Goal: Task Accomplishment & Management: Manage account settings

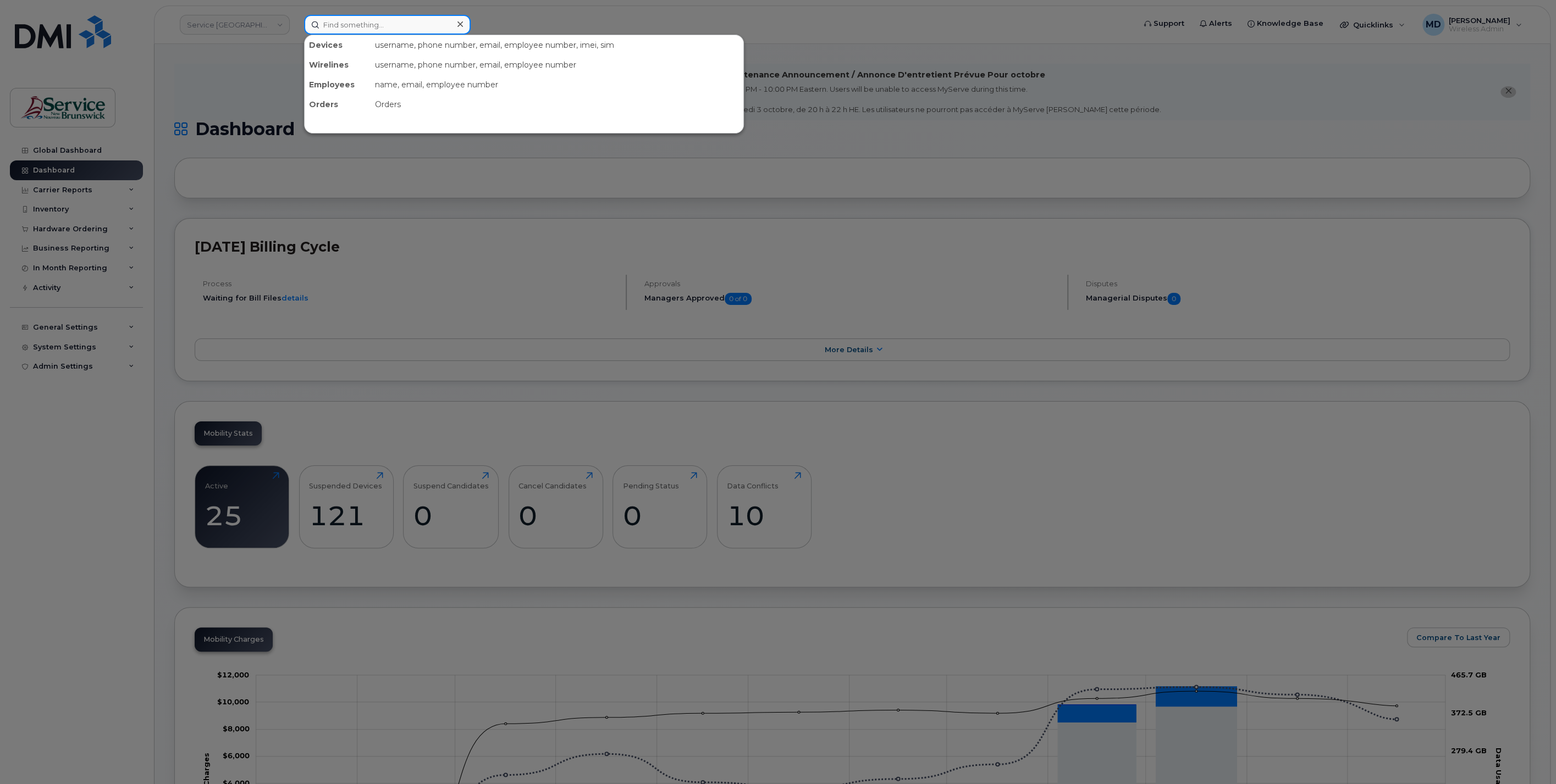
click at [396, 28] on input at bounding box center [387, 25] width 167 height 20
paste input "5063230516"
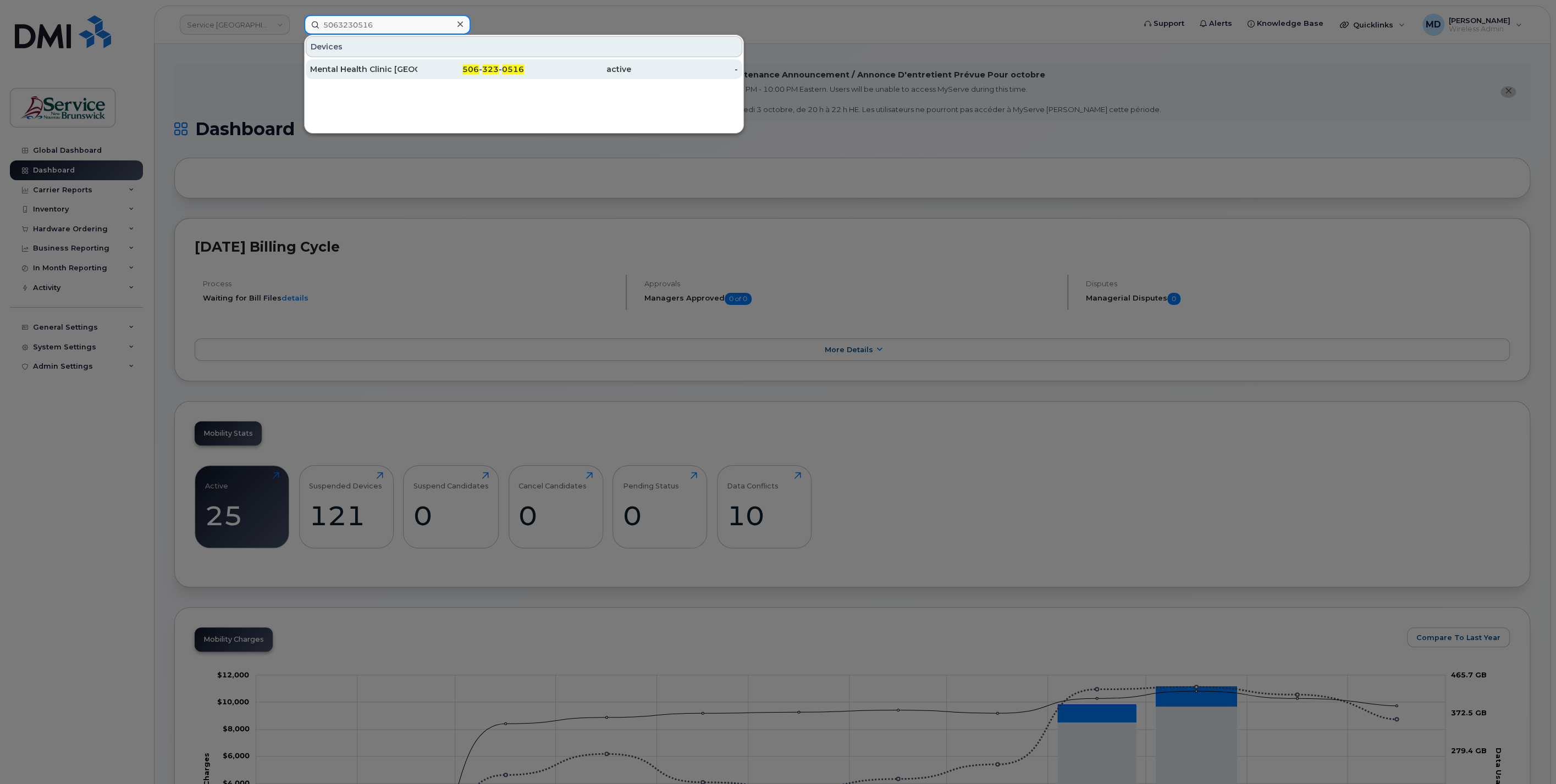
type input "5063230516"
click at [397, 64] on div "Mental Health Clinic [GEOGRAPHIC_DATA] - [PERSON_NAME]" at bounding box center [363, 69] width 107 height 11
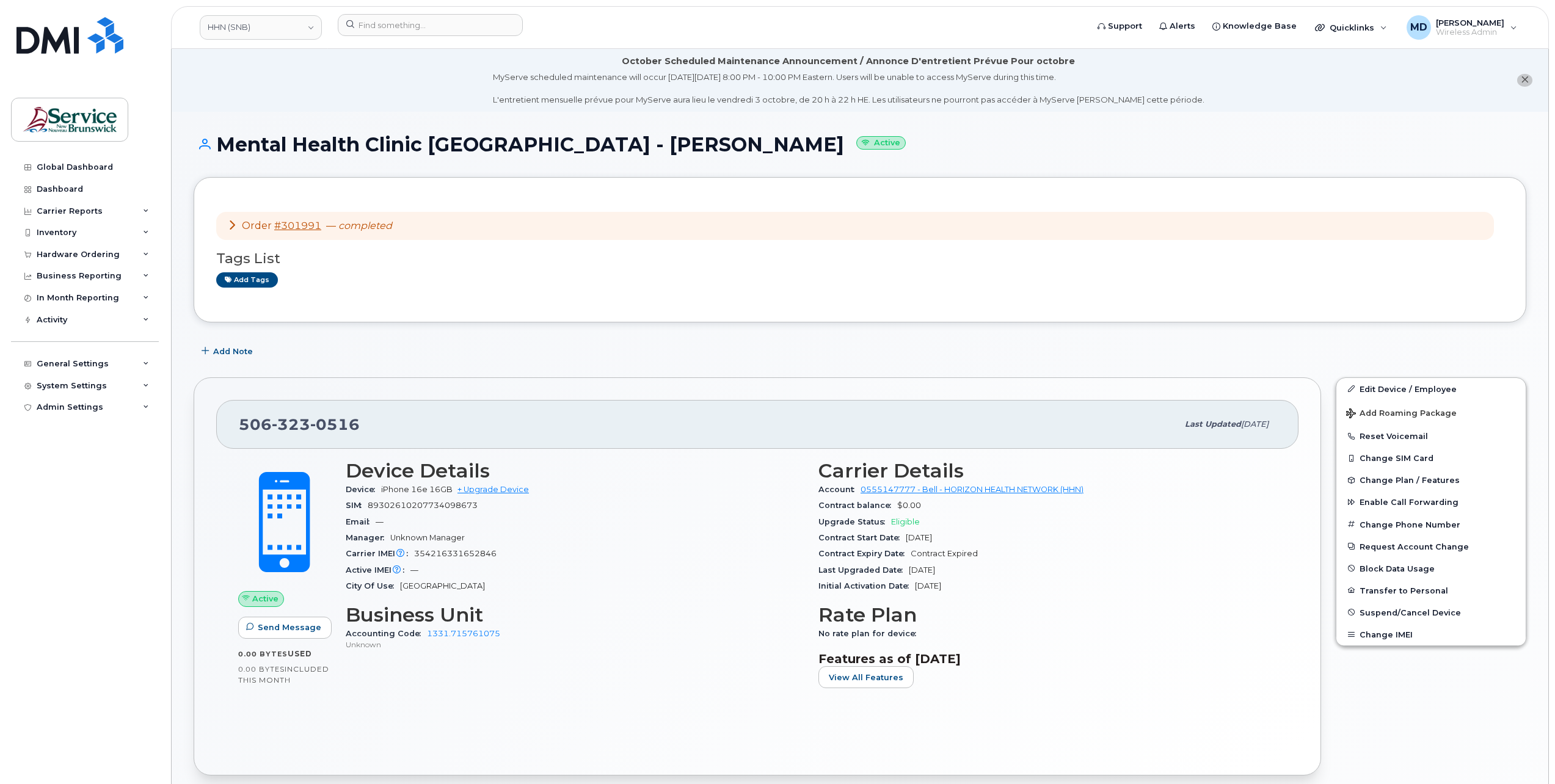
click at [228, 222] on icon at bounding box center [232, 224] width 10 height 10
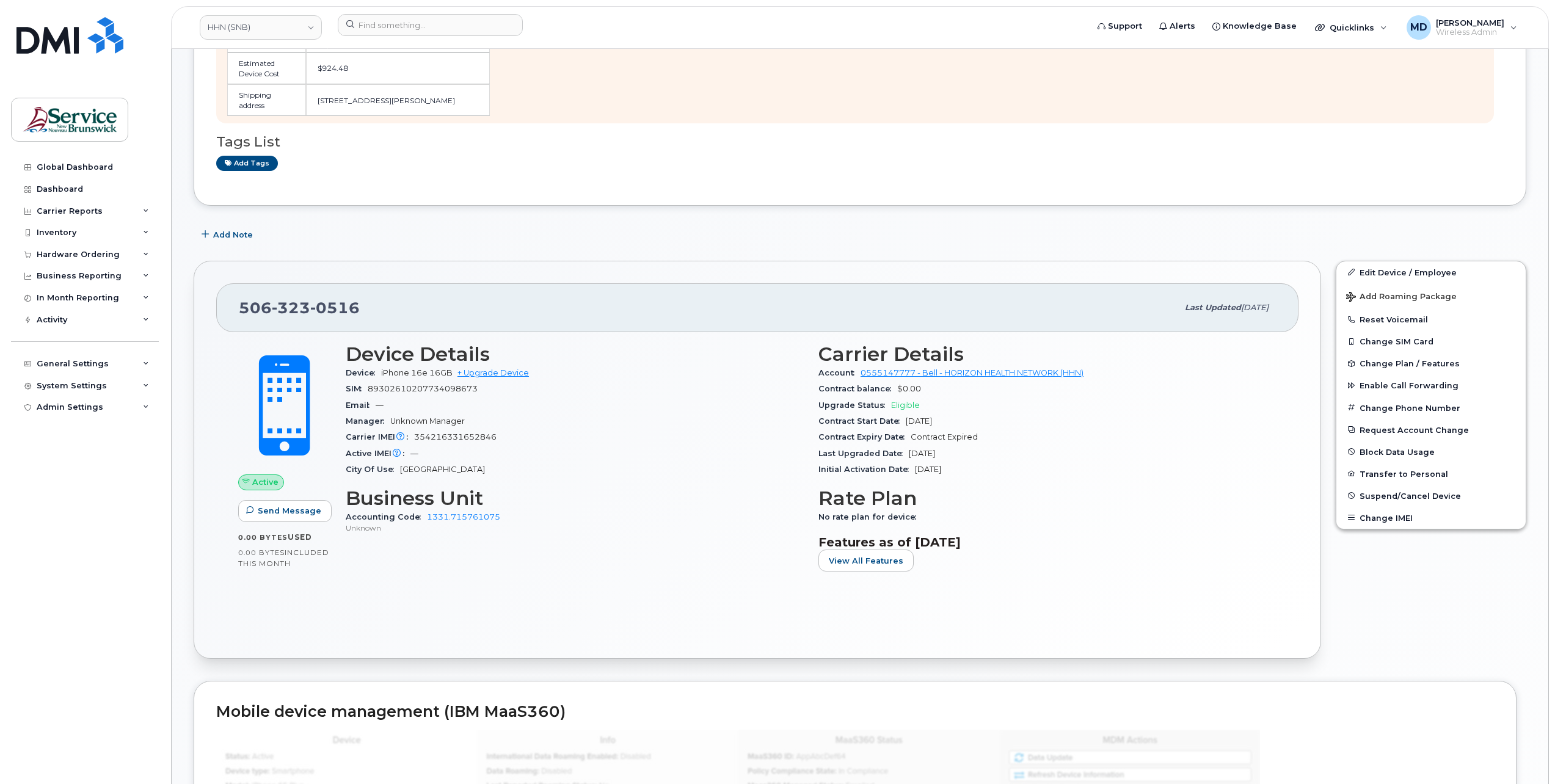
scroll to position [1017, 0]
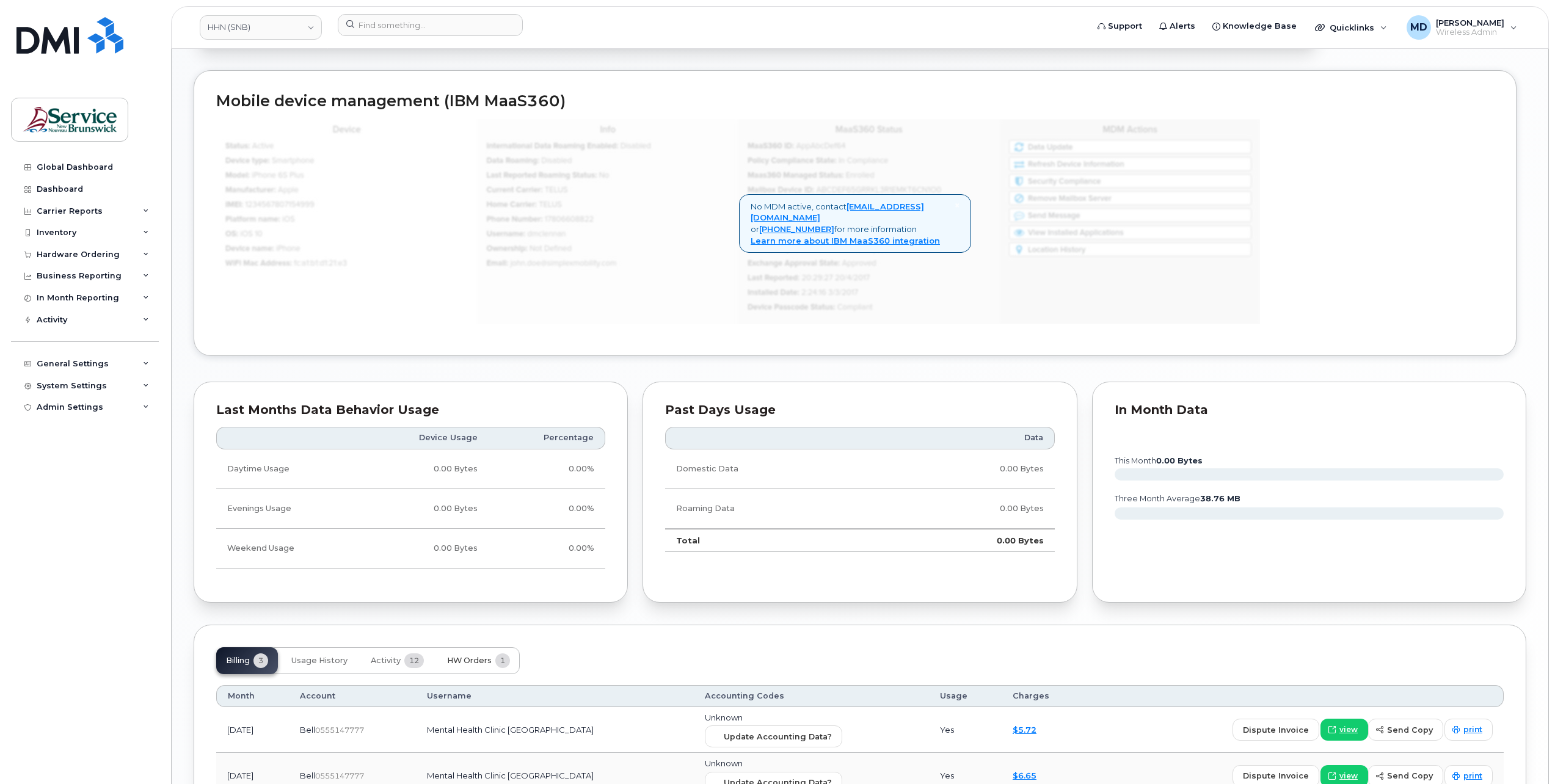
click at [471, 656] on span "HW Orders" at bounding box center [469, 660] width 44 height 10
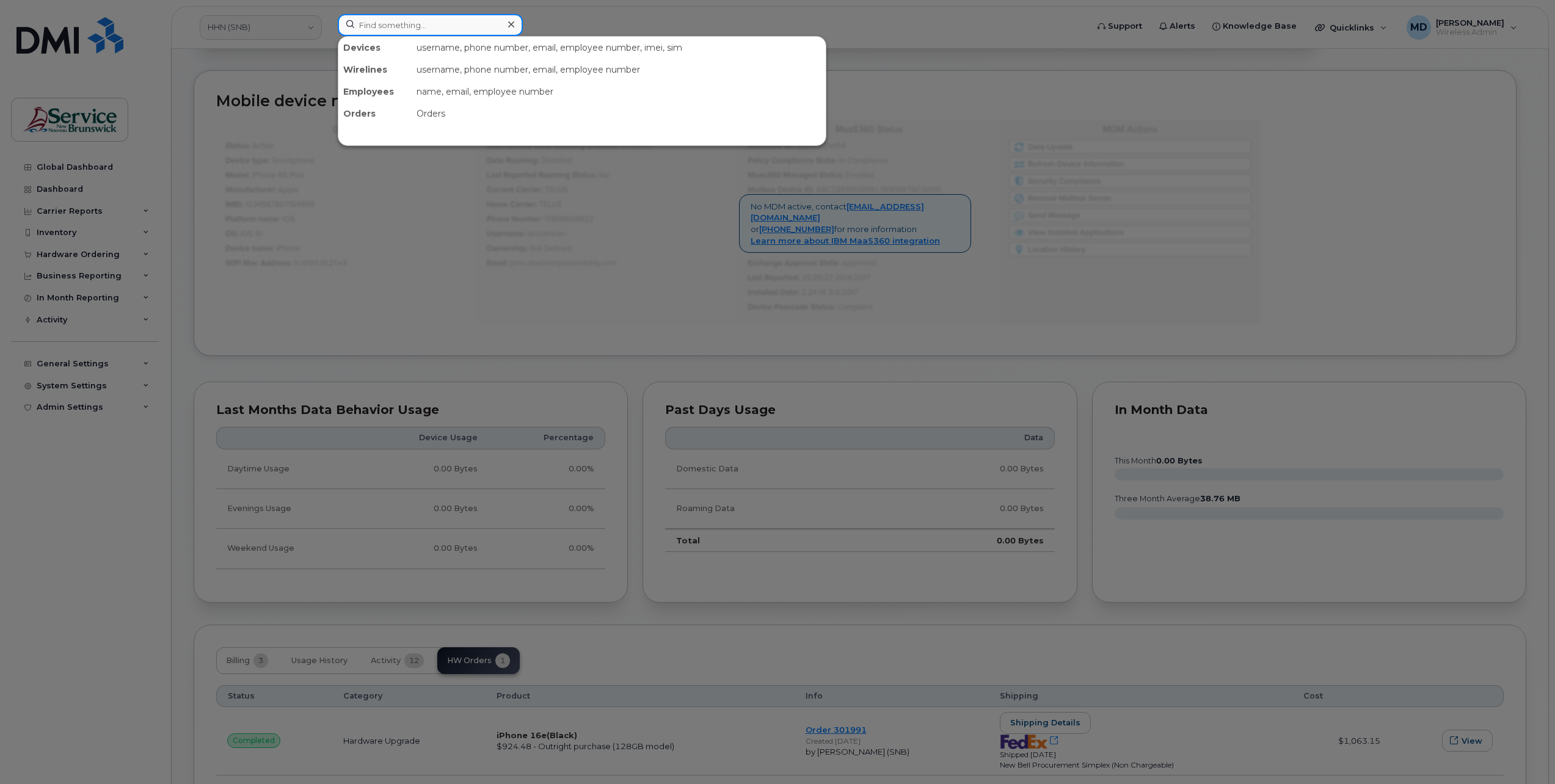
click at [374, 27] on input at bounding box center [430, 25] width 185 height 22
type input "301516"
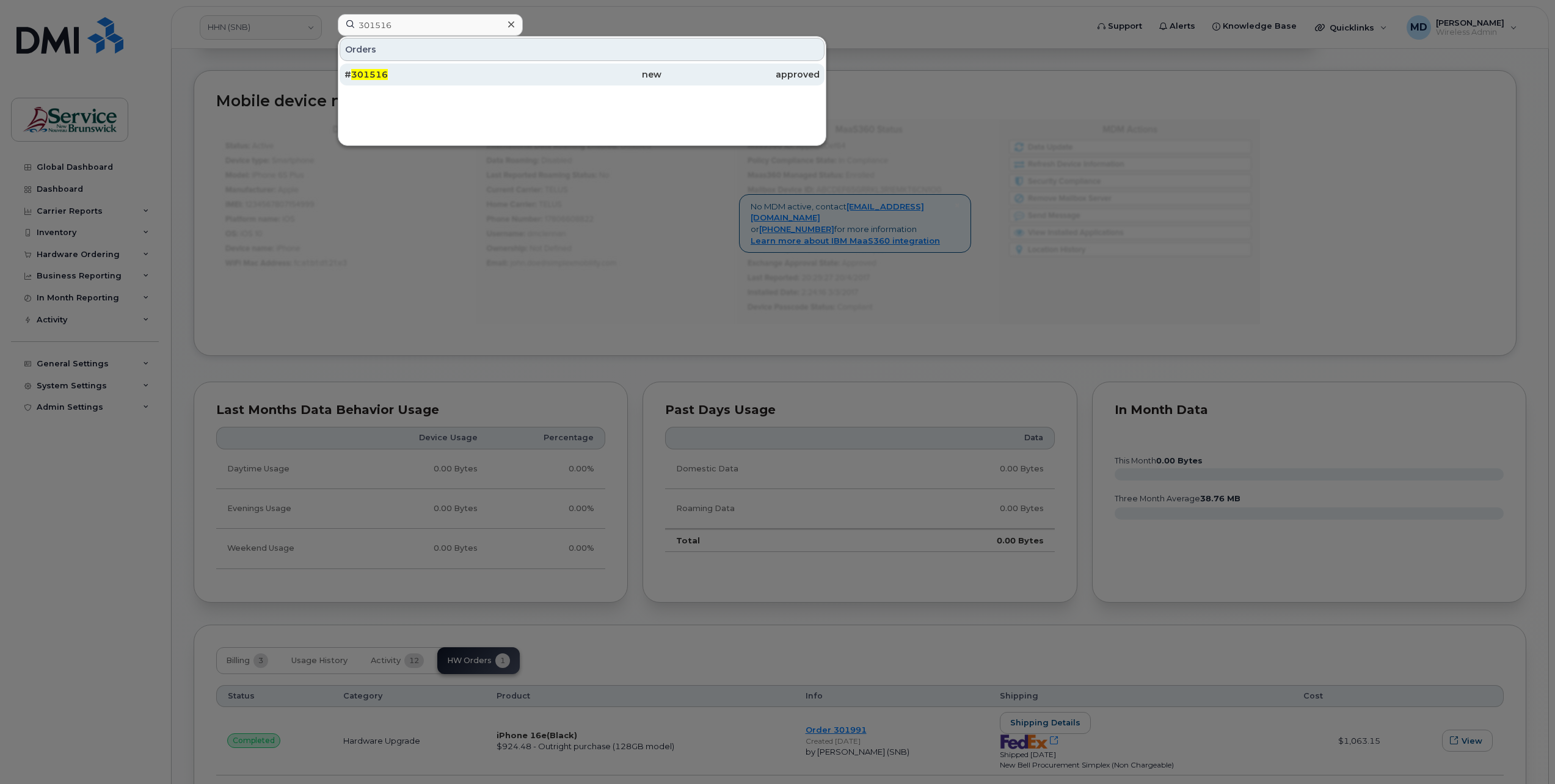
click at [384, 74] on span "301516" at bounding box center [370, 74] width 37 height 11
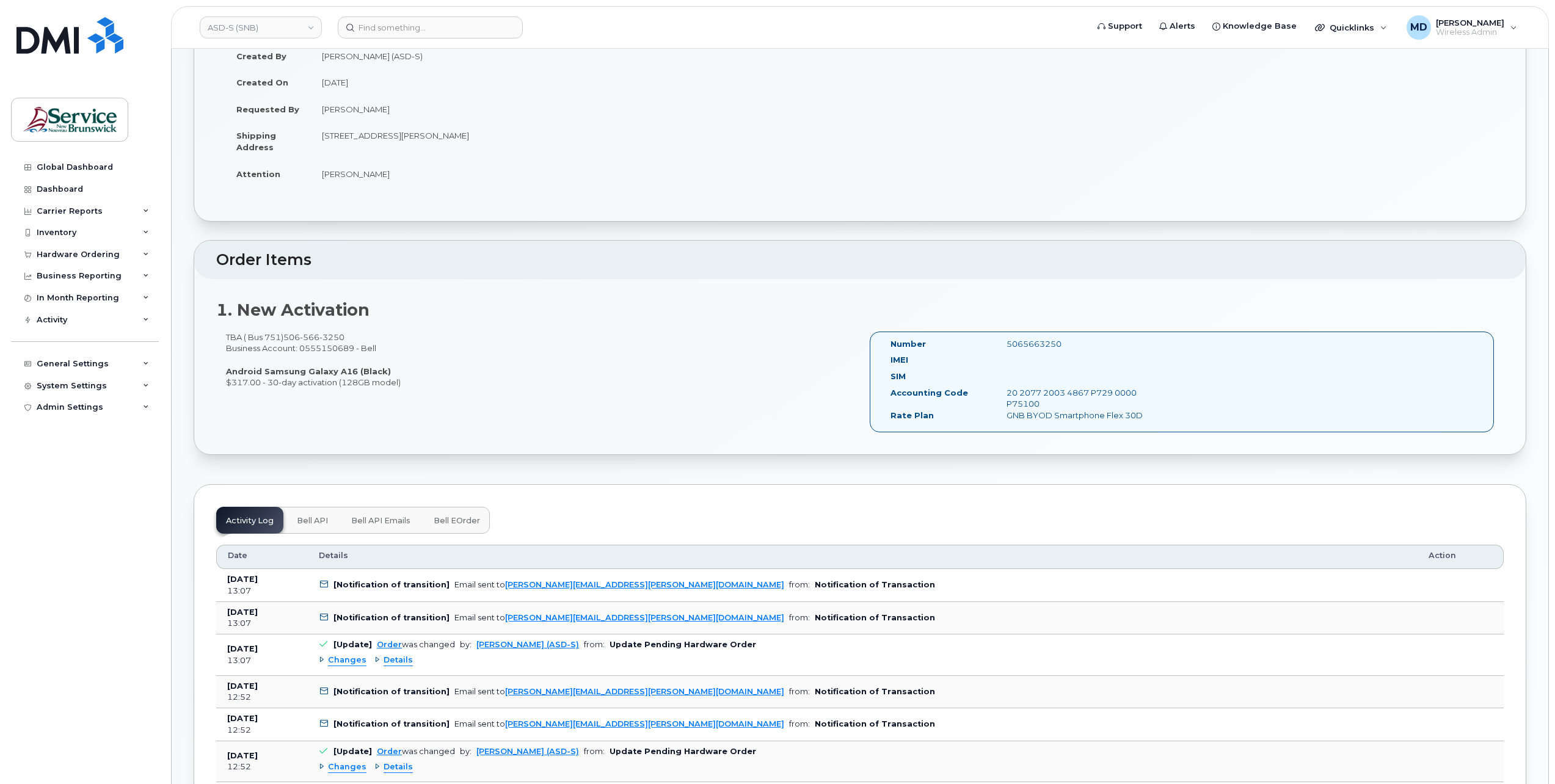
click at [449, 521] on span "Bell eOrder" at bounding box center [457, 521] width 46 height 10
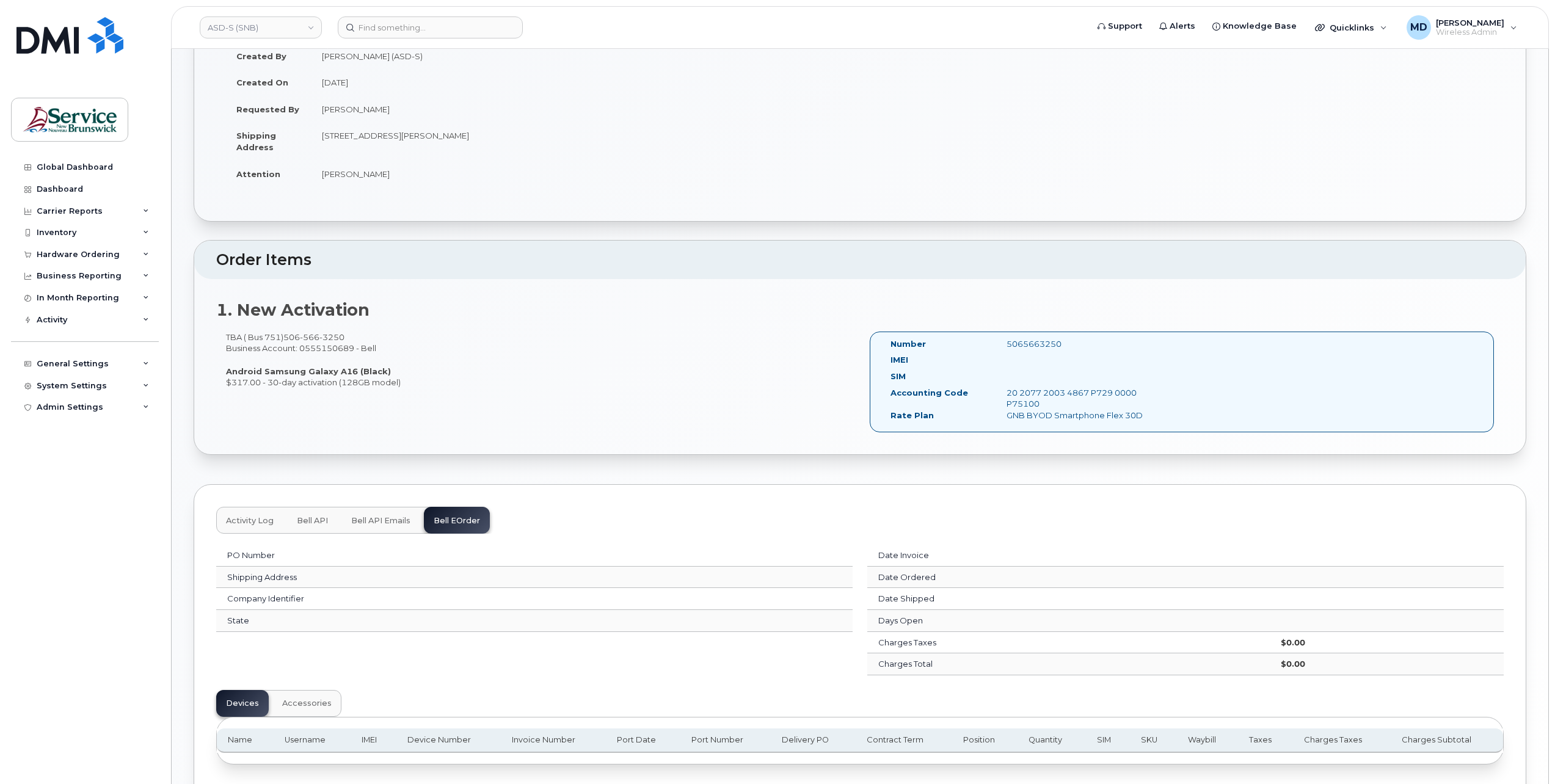
click at [383, 518] on span "Bell API Emails" at bounding box center [381, 521] width 59 height 10
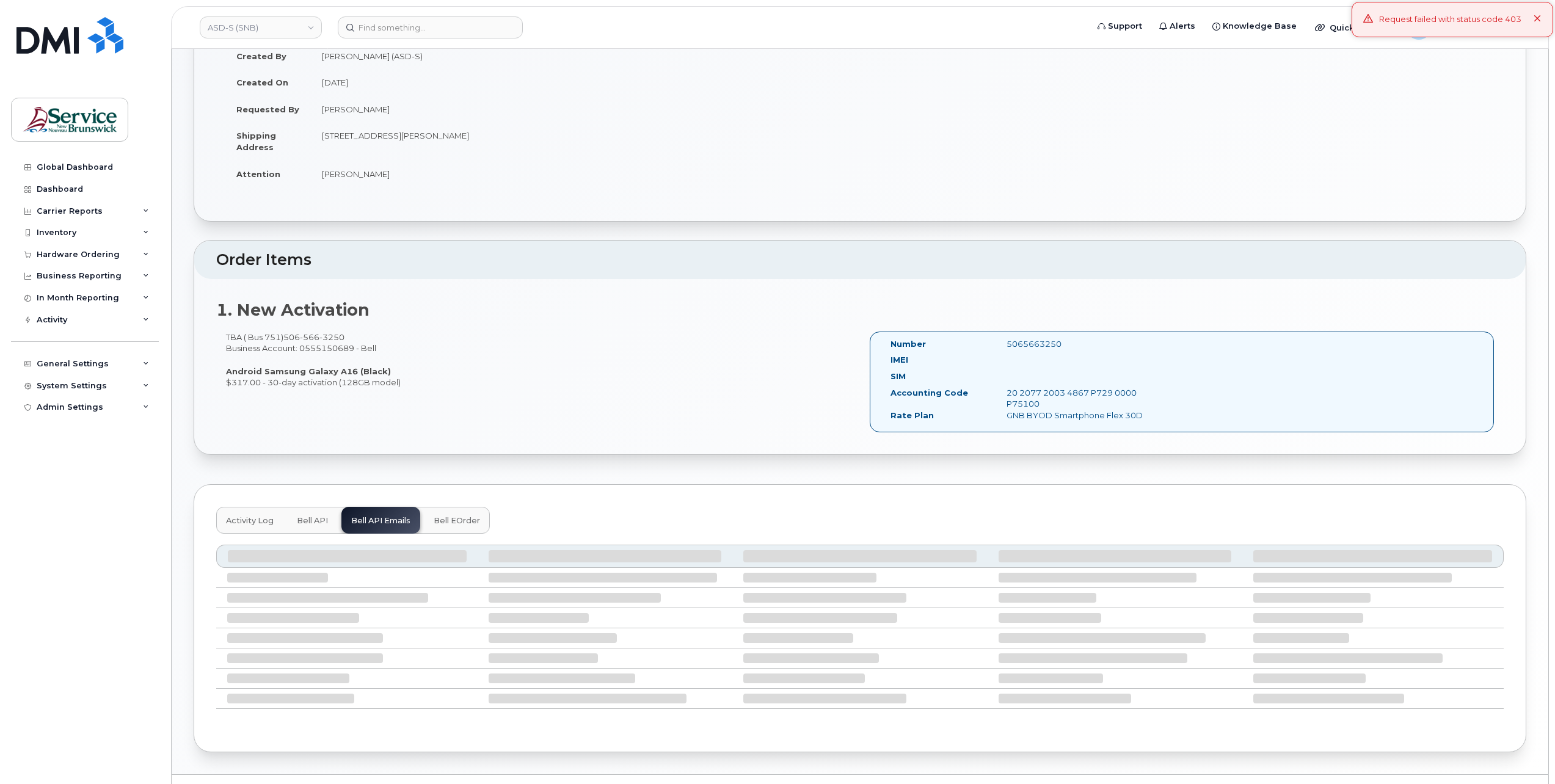
click at [247, 519] on span "Activity Log" at bounding box center [249, 521] width 48 height 10
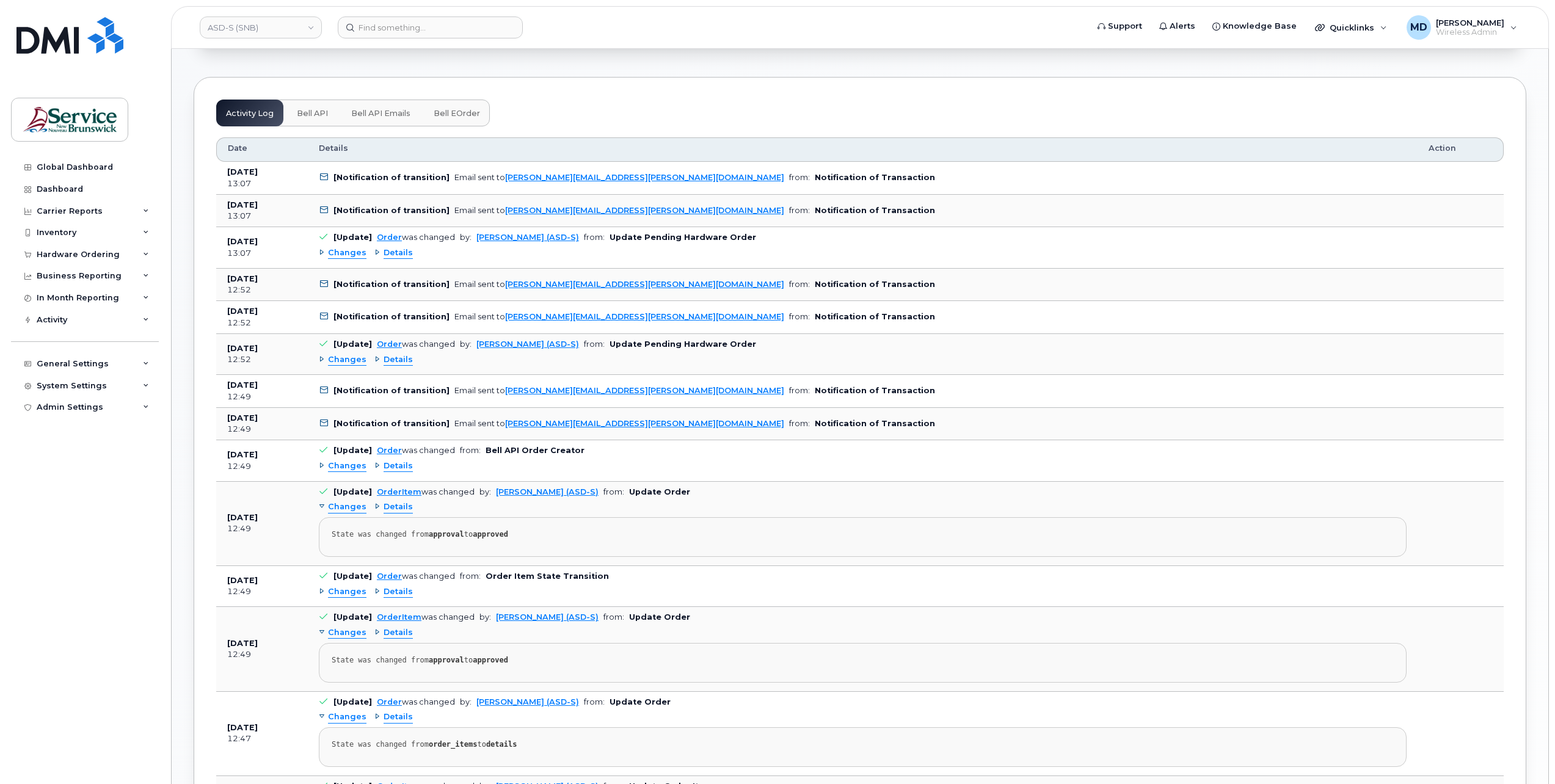
scroll to position [814, 0]
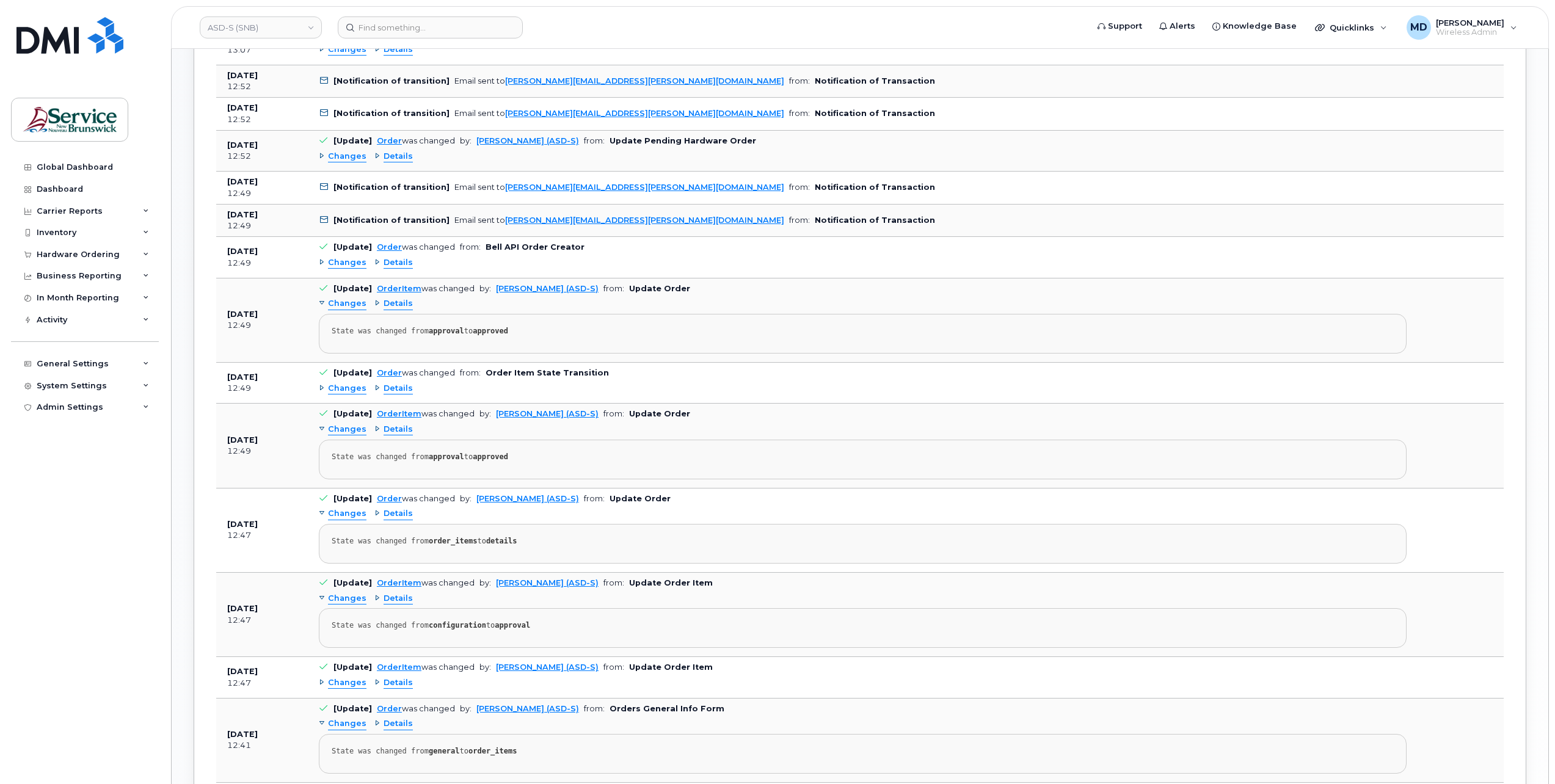
click at [353, 152] on span "Changes" at bounding box center [347, 156] width 38 height 12
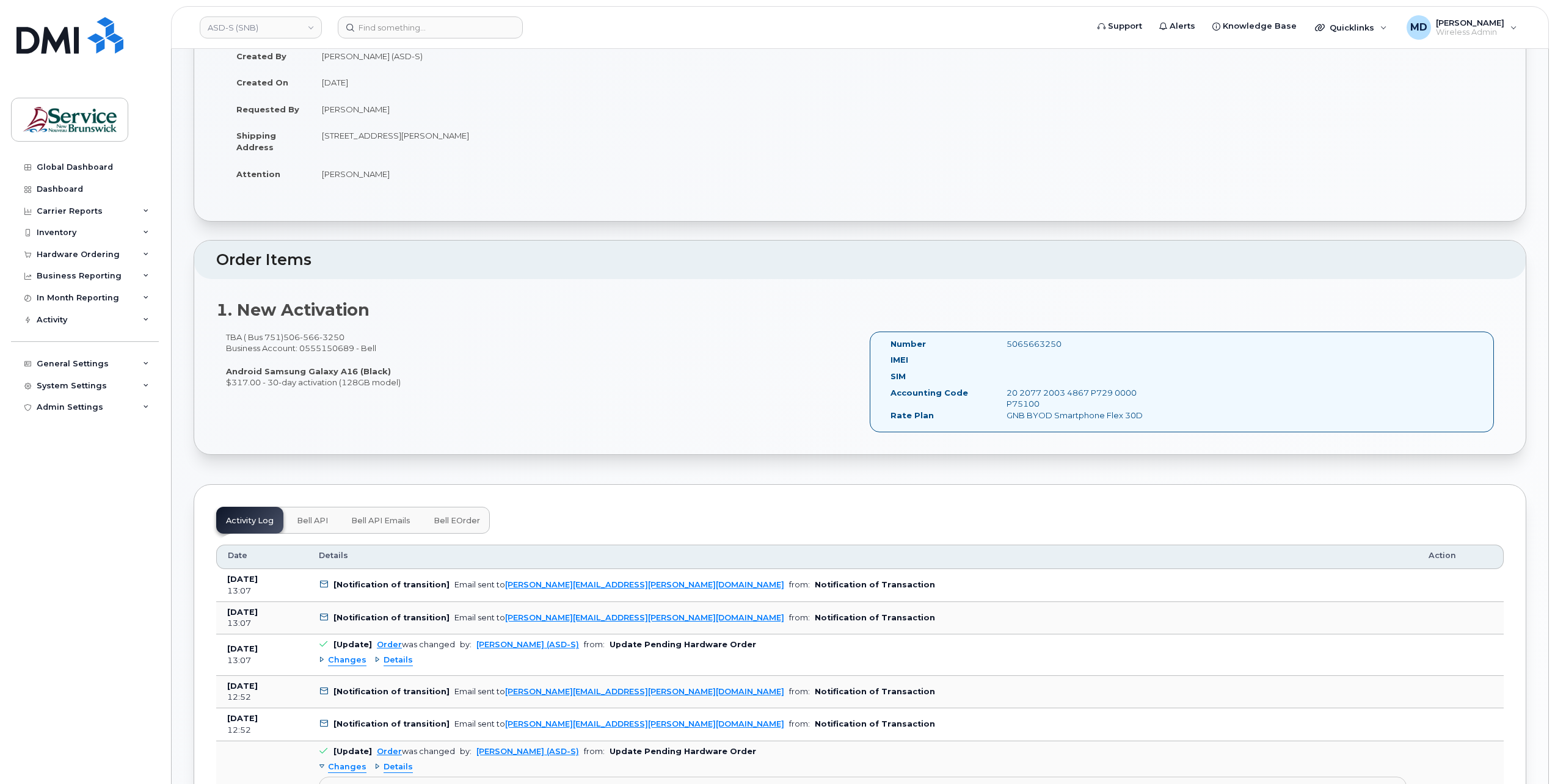
scroll to position [0, 0]
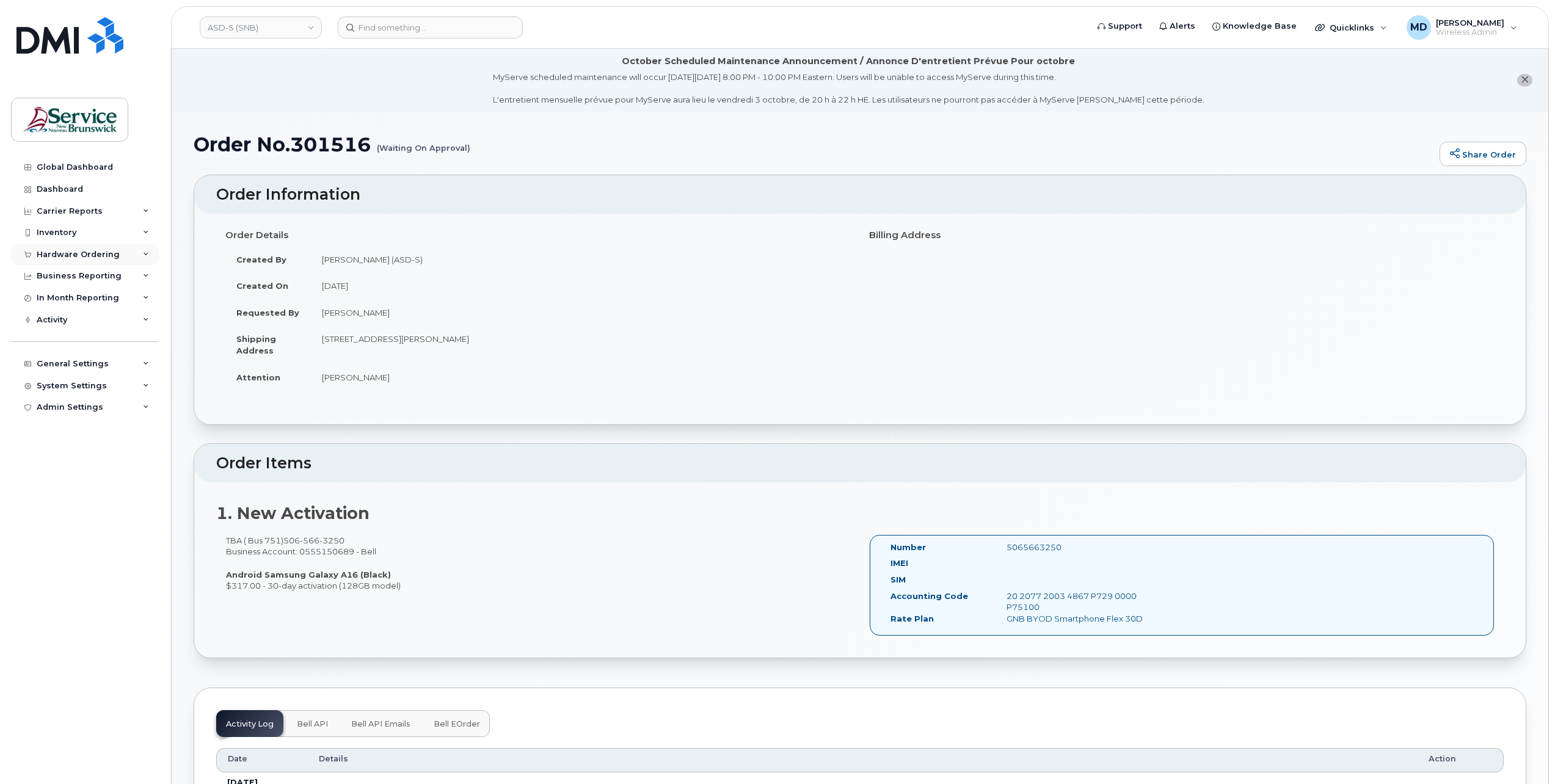
click at [87, 255] on div "Hardware Ordering" at bounding box center [78, 254] width 83 height 10
click at [62, 301] on div "Orders" at bounding box center [57, 300] width 30 height 11
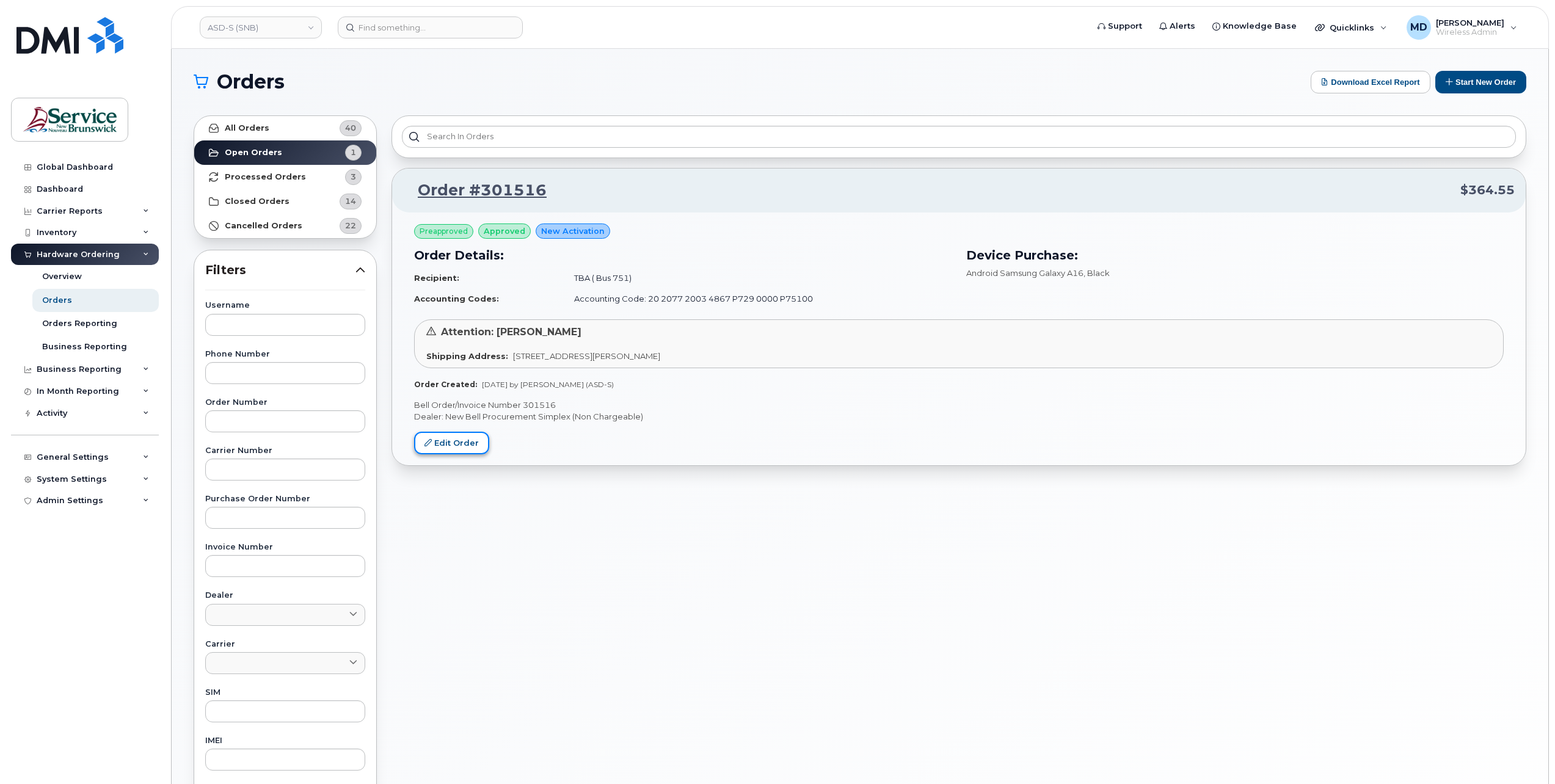
click at [460, 445] on link "Edit Order" at bounding box center [451, 443] width 75 height 23
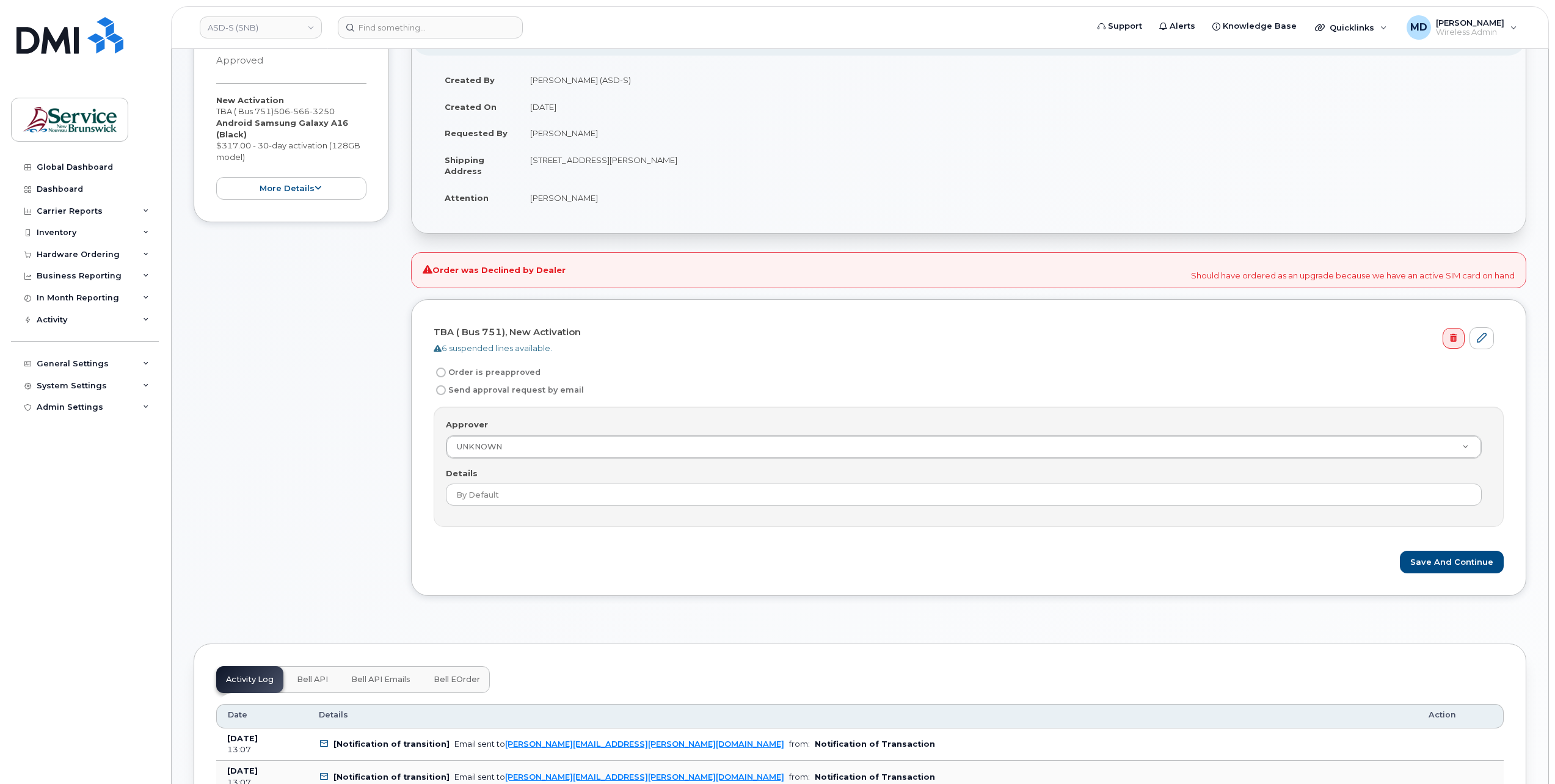
scroll to position [440, 0]
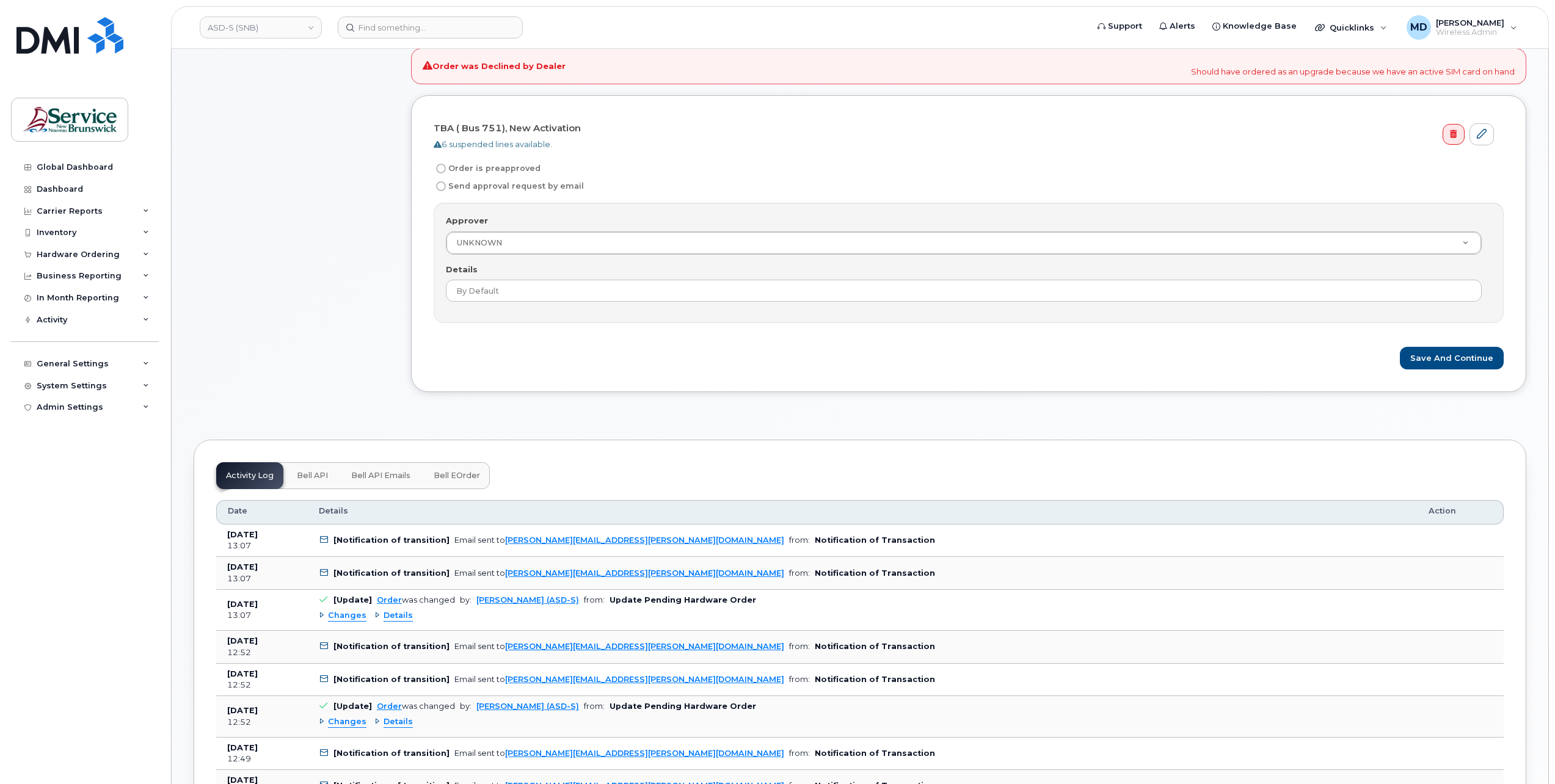
click at [318, 472] on span "Bell API" at bounding box center [312, 475] width 31 height 10
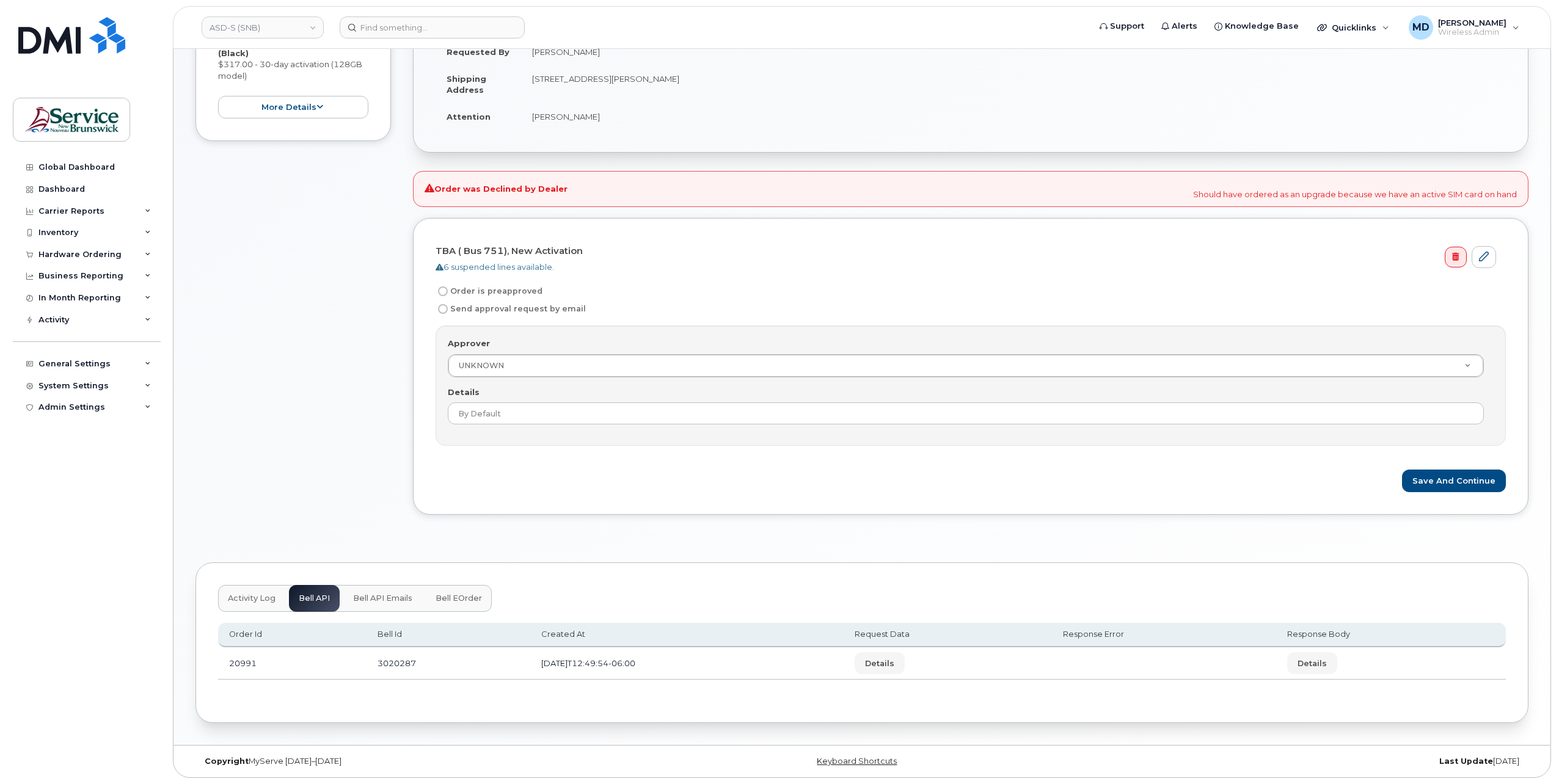
scroll to position [311, 0]
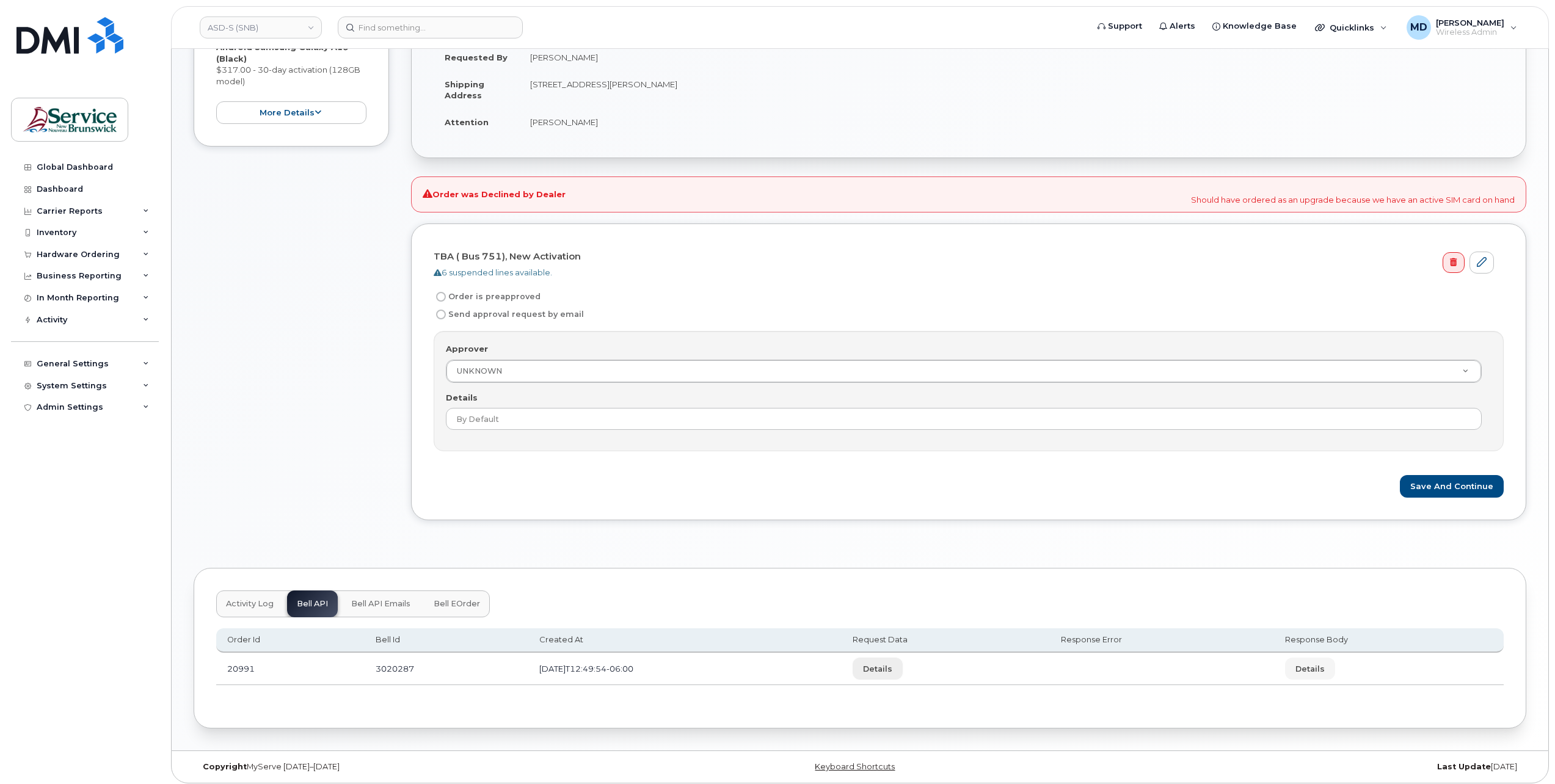
click at [893, 664] on span "Details" at bounding box center [878, 669] width 30 height 12
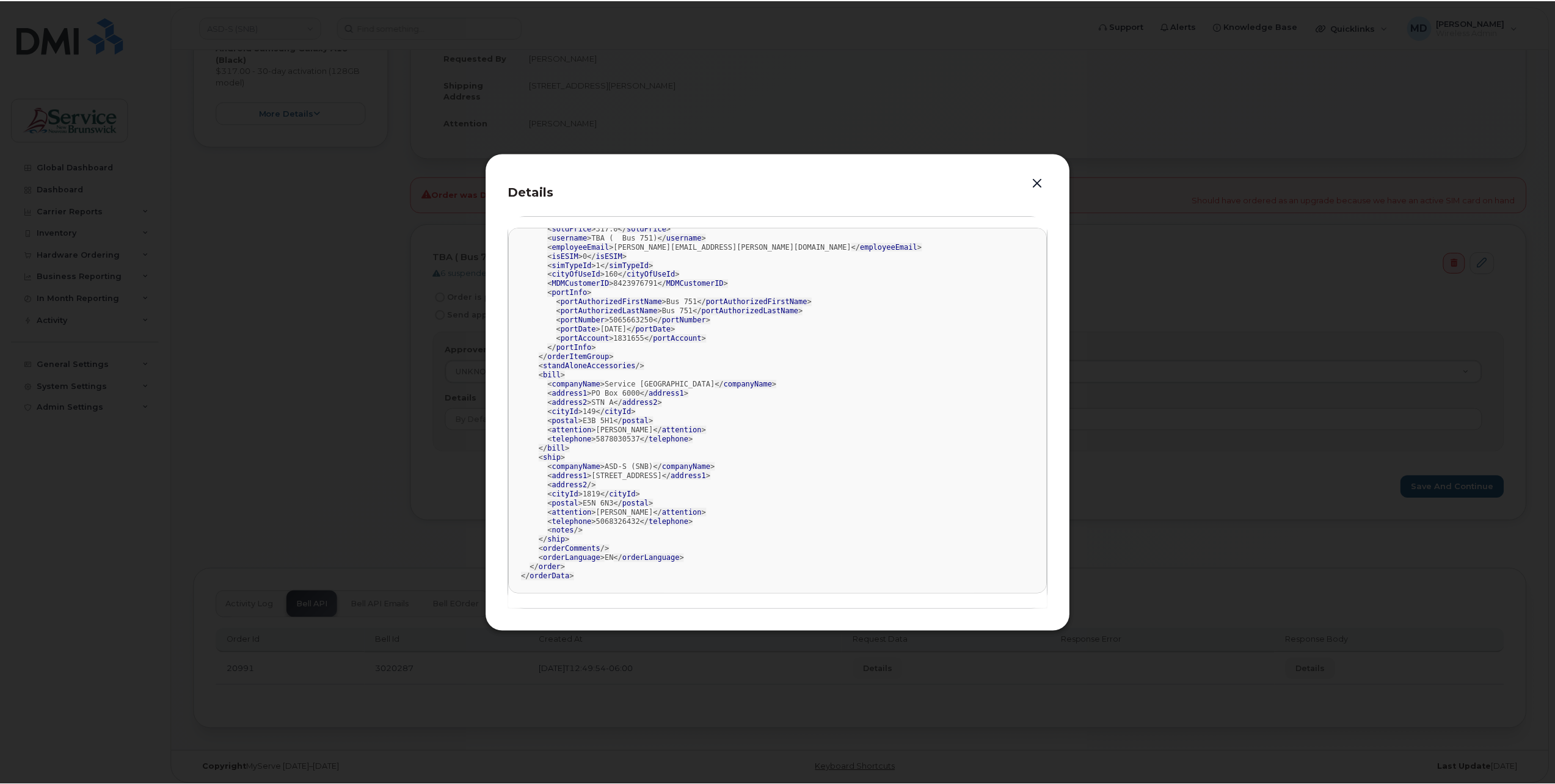
scroll to position [0, 0]
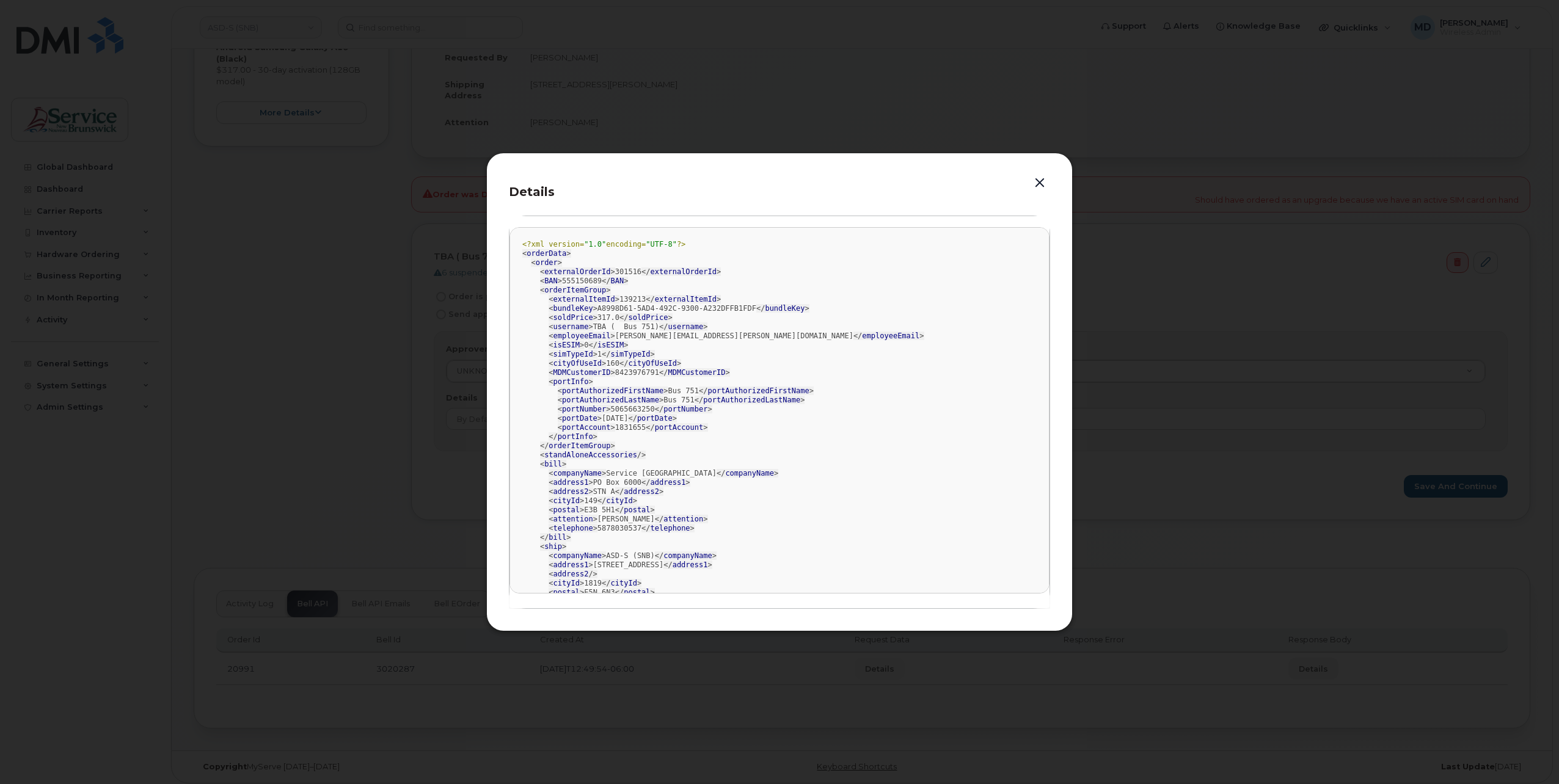
click at [1041, 184] on button "button" at bounding box center [1040, 183] width 18 height 17
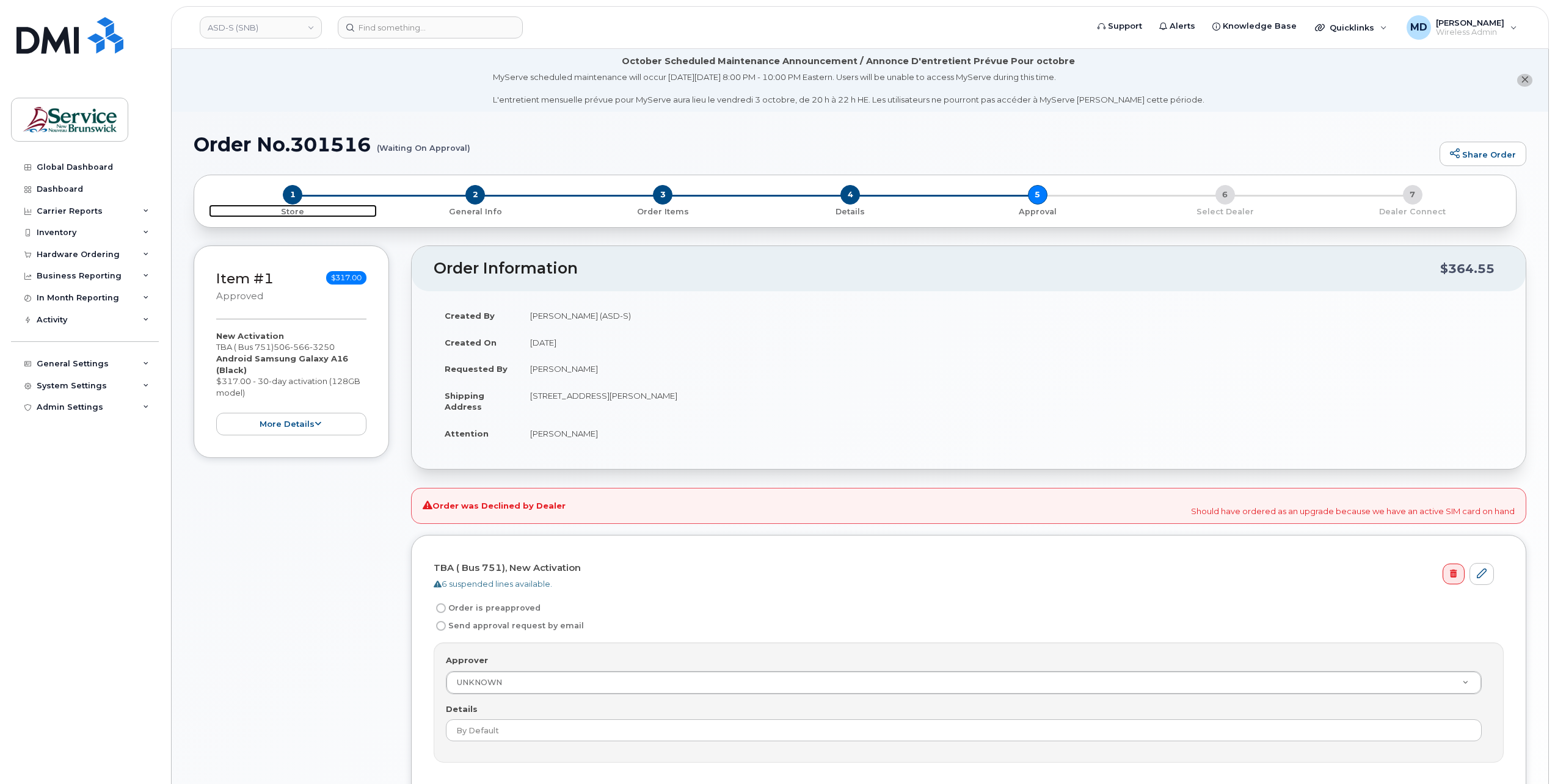
click at [292, 195] on span "1" at bounding box center [292, 195] width 19 height 19
drag, startPoint x: 845, startPoint y: 198, endPoint x: 829, endPoint y: 211, distance: 20.6
click at [845, 198] on span "4" at bounding box center [850, 195] width 19 height 19
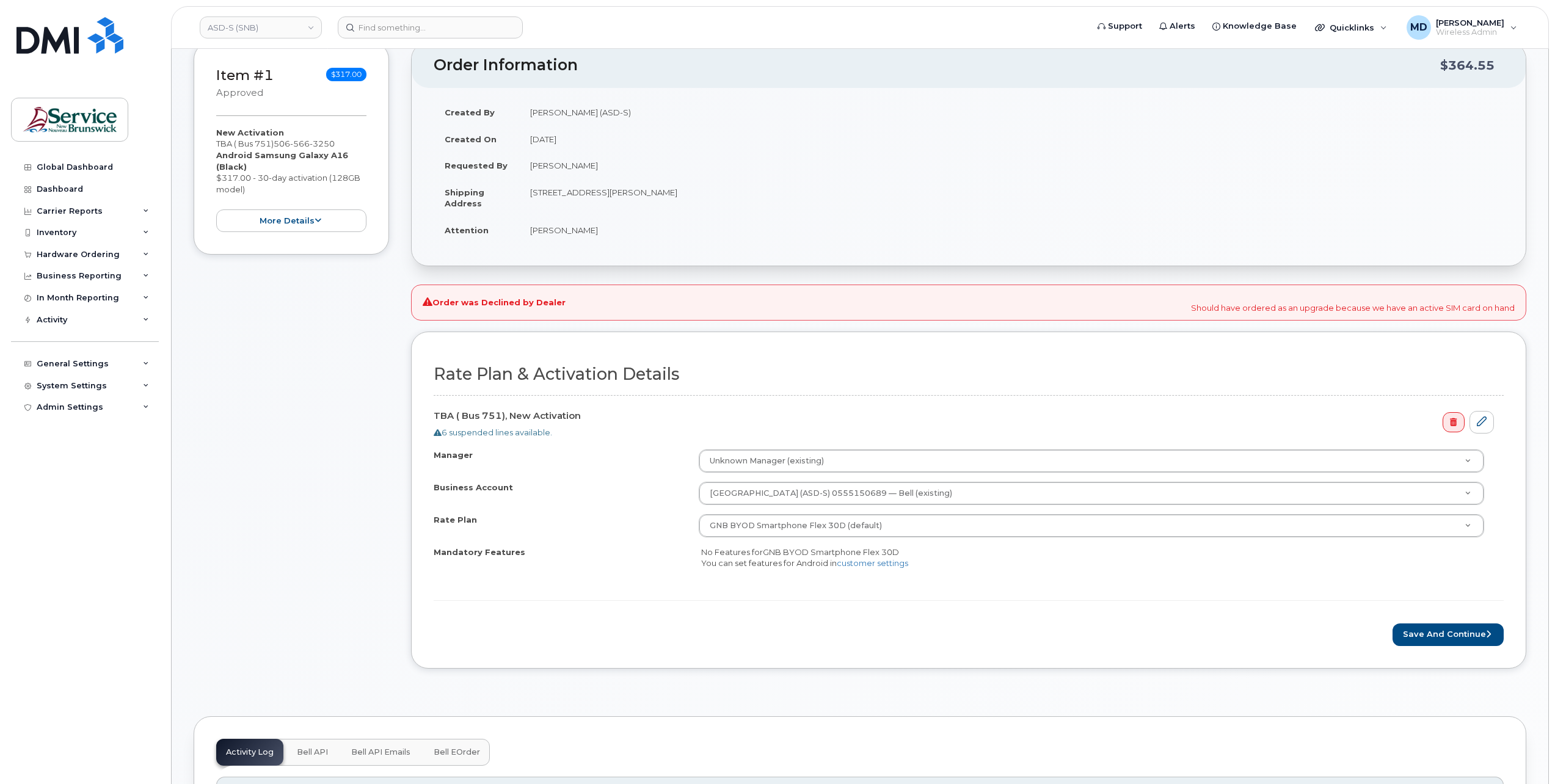
scroll to position [611, 0]
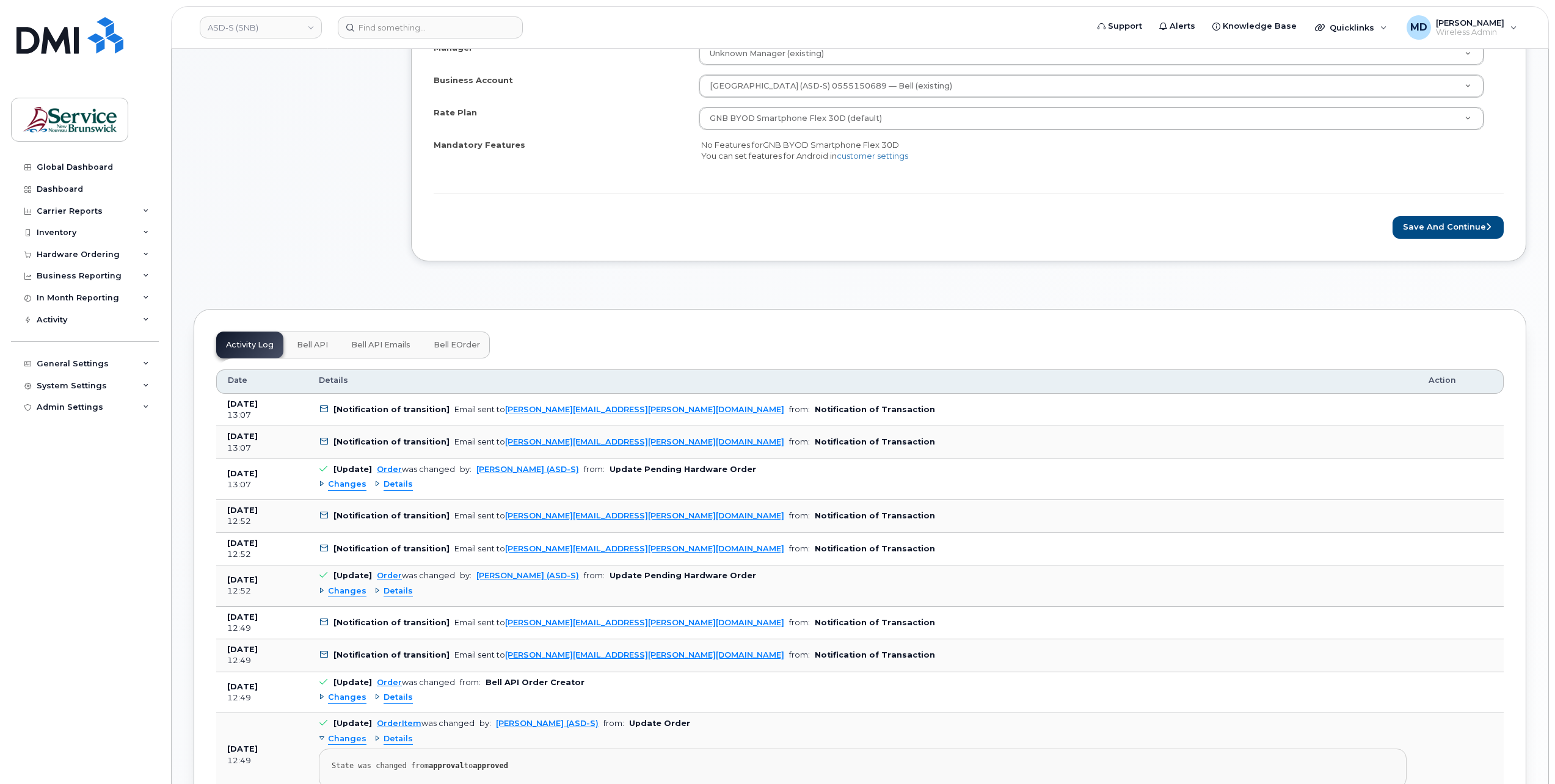
click at [353, 479] on span "Changes" at bounding box center [347, 485] width 38 height 12
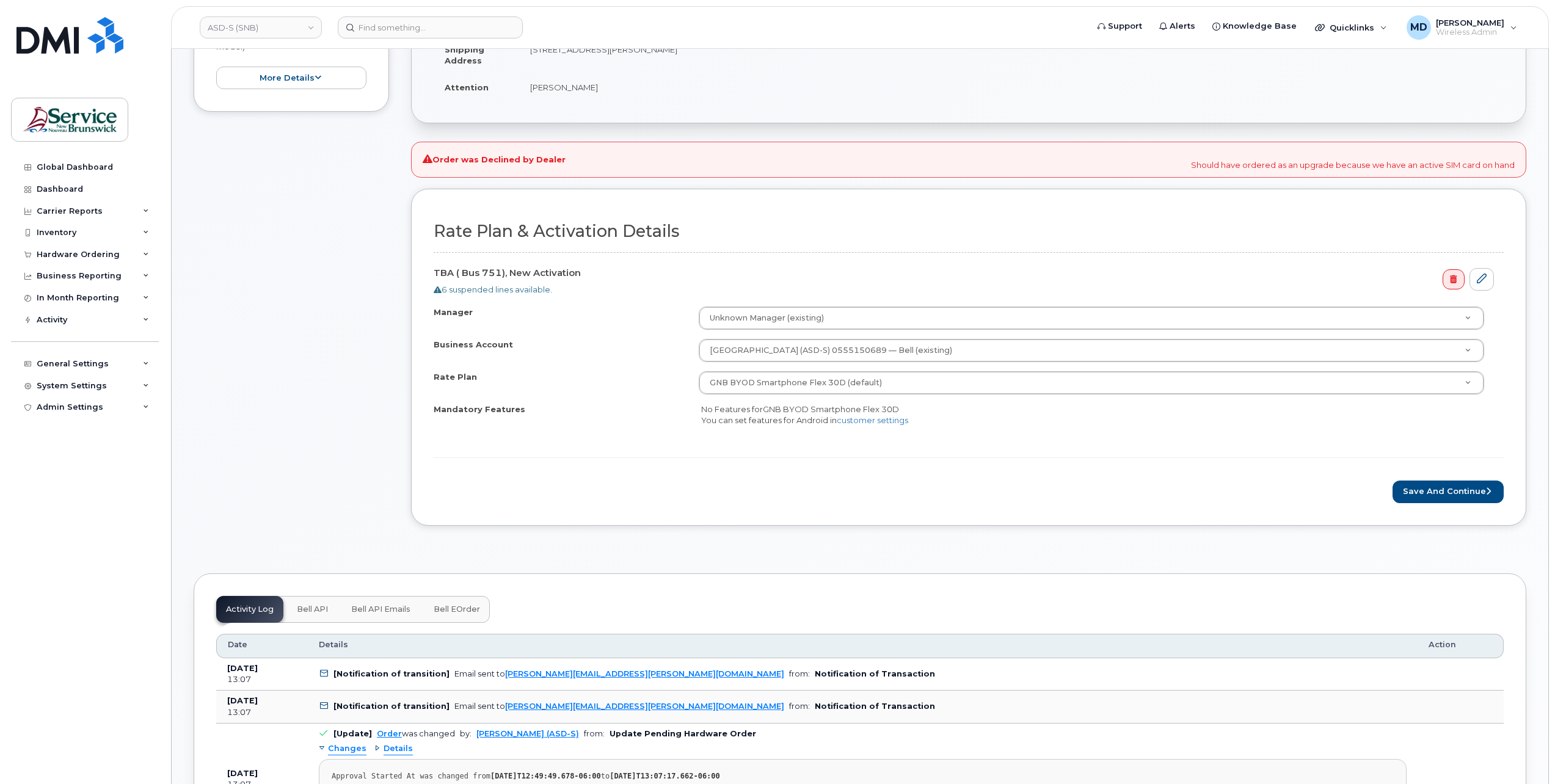
scroll to position [143, 0]
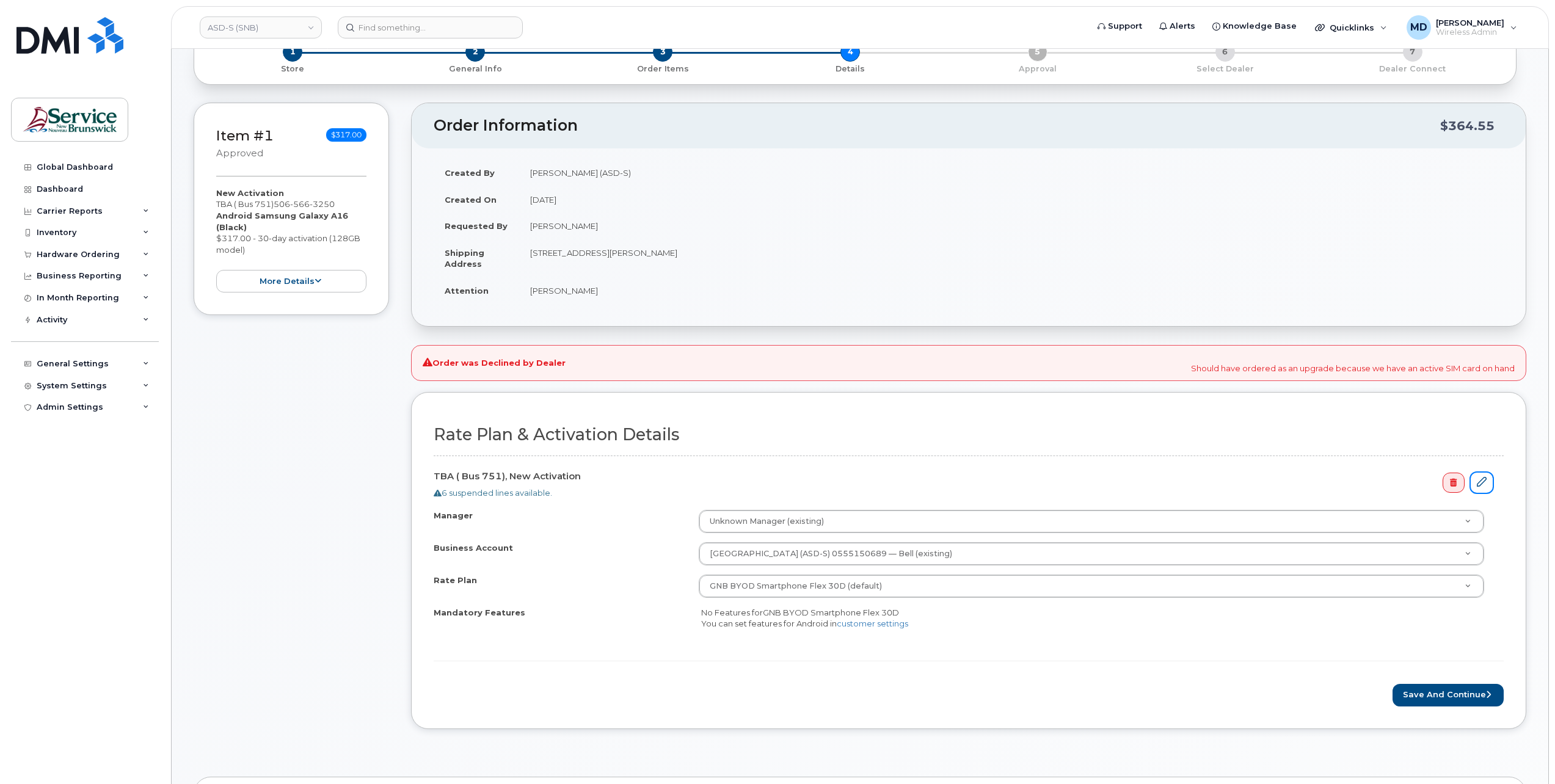
drag, startPoint x: 1491, startPoint y: 485, endPoint x: 1472, endPoint y: 500, distance: 24.2
click at [1491, 485] on link at bounding box center [1481, 482] width 24 height 23
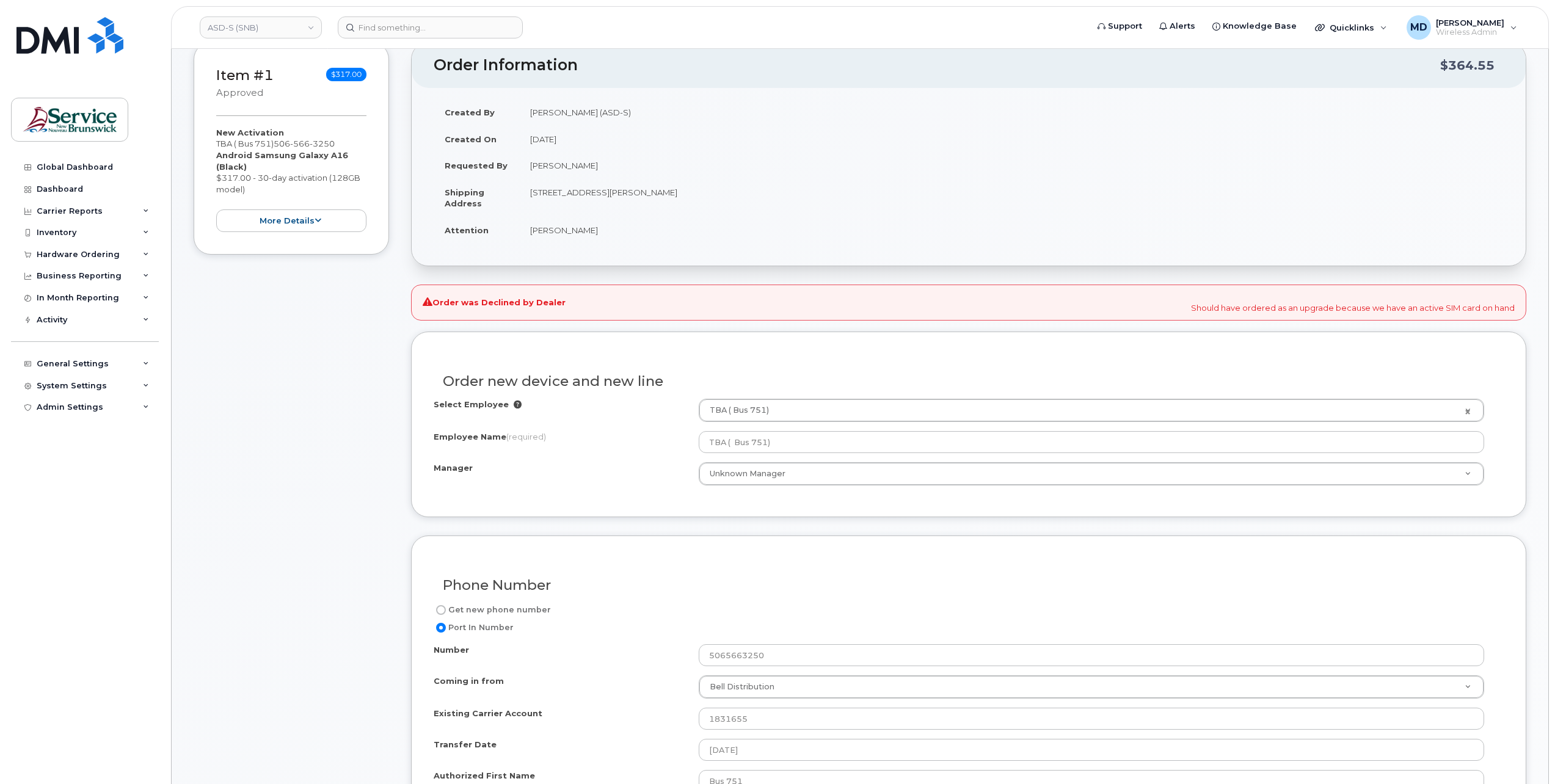
scroll to position [406, 0]
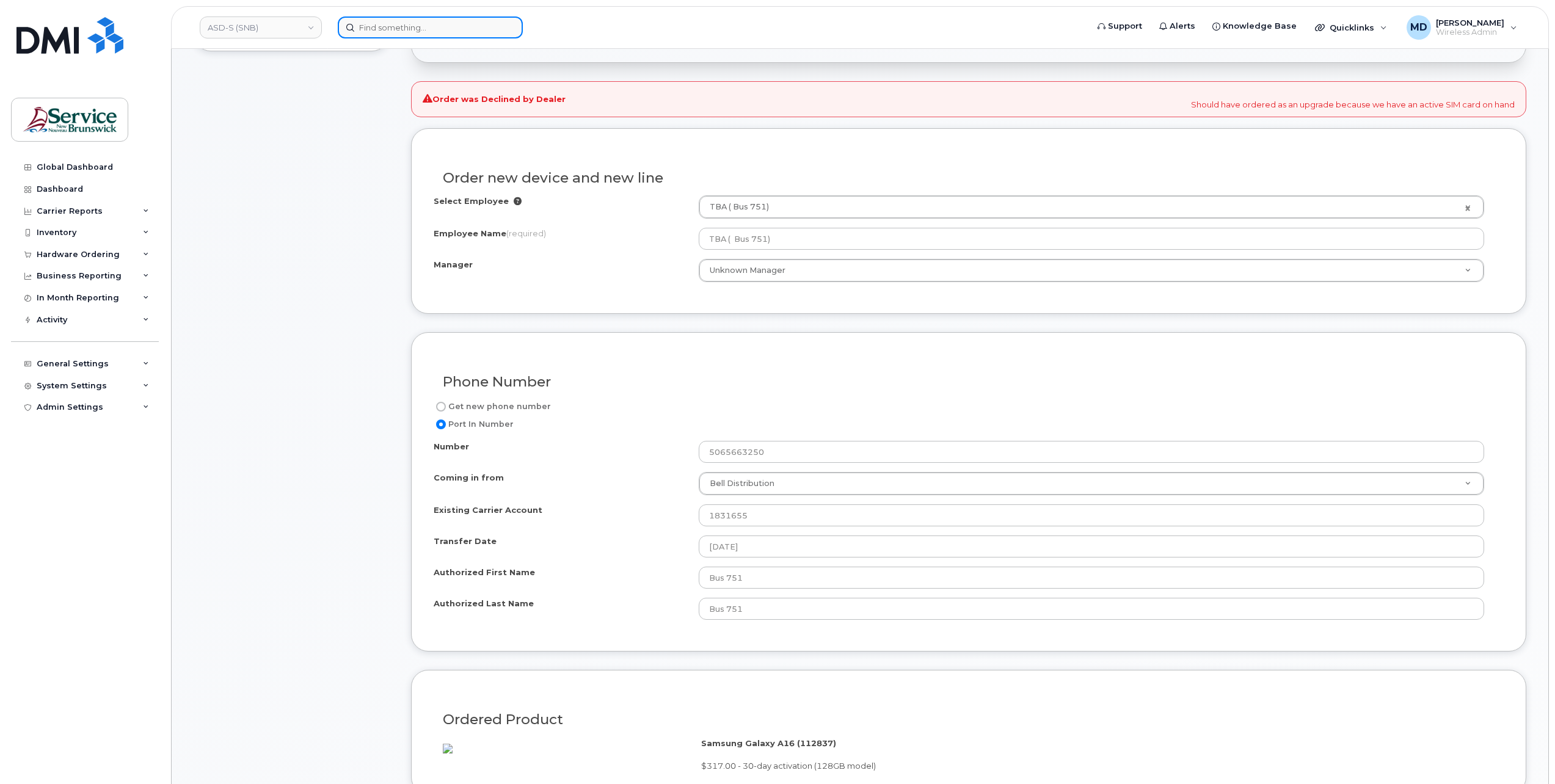
click at [412, 30] on input at bounding box center [430, 27] width 185 height 22
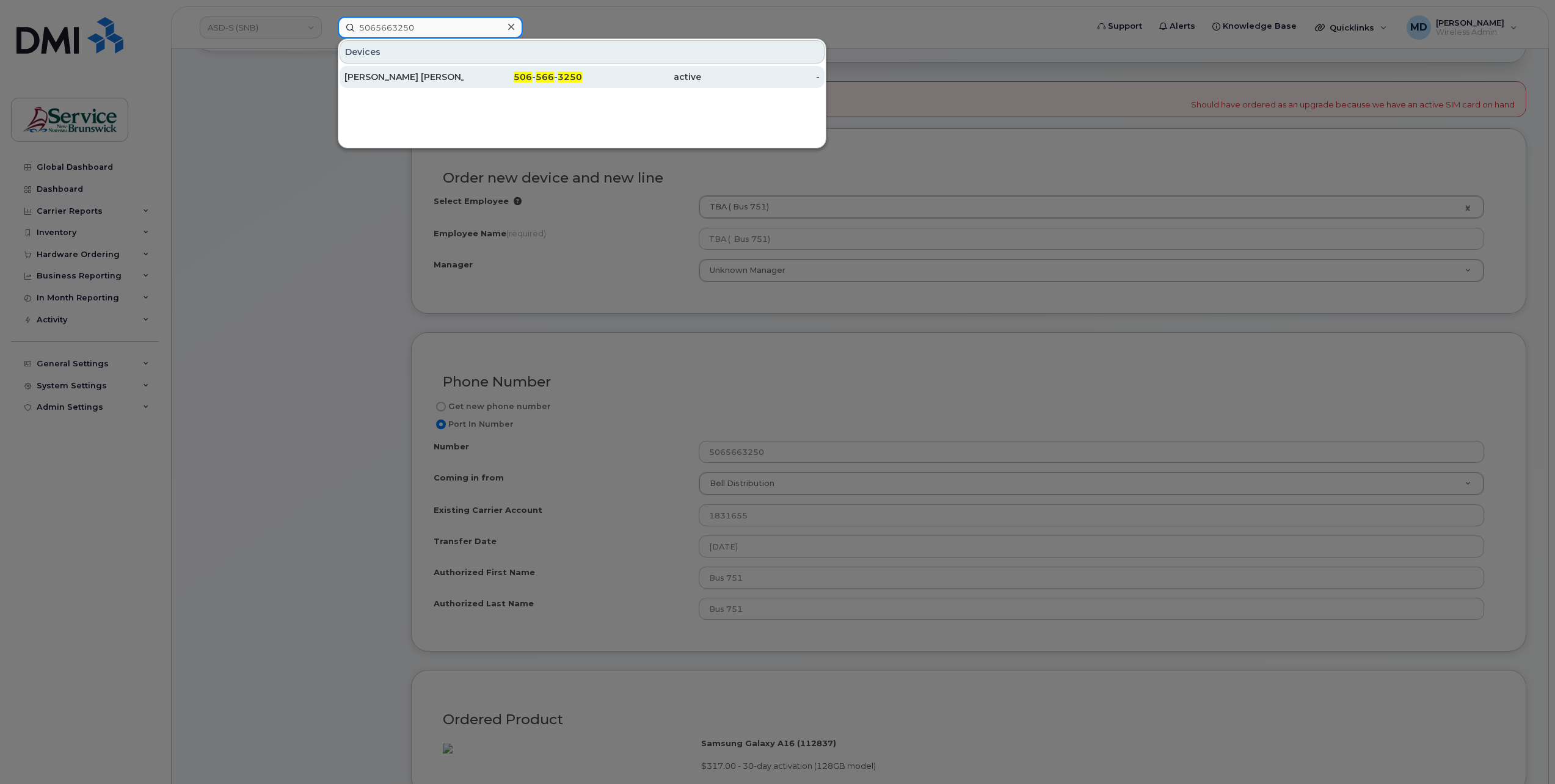
type input "5065663250"
click at [438, 77] on div "[PERSON_NAME] [PERSON_NAME]" at bounding box center [404, 77] width 119 height 13
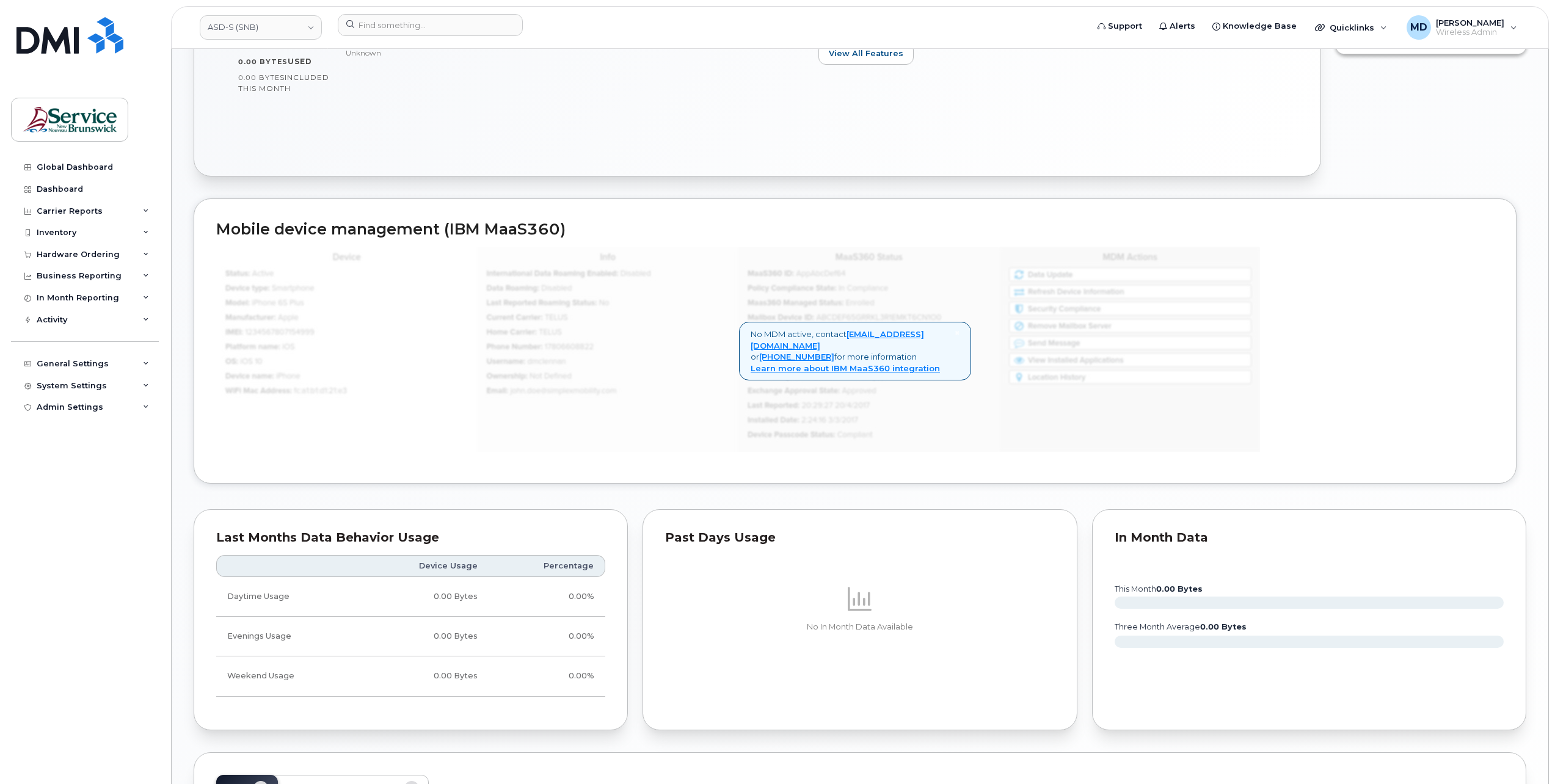
scroll to position [889, 0]
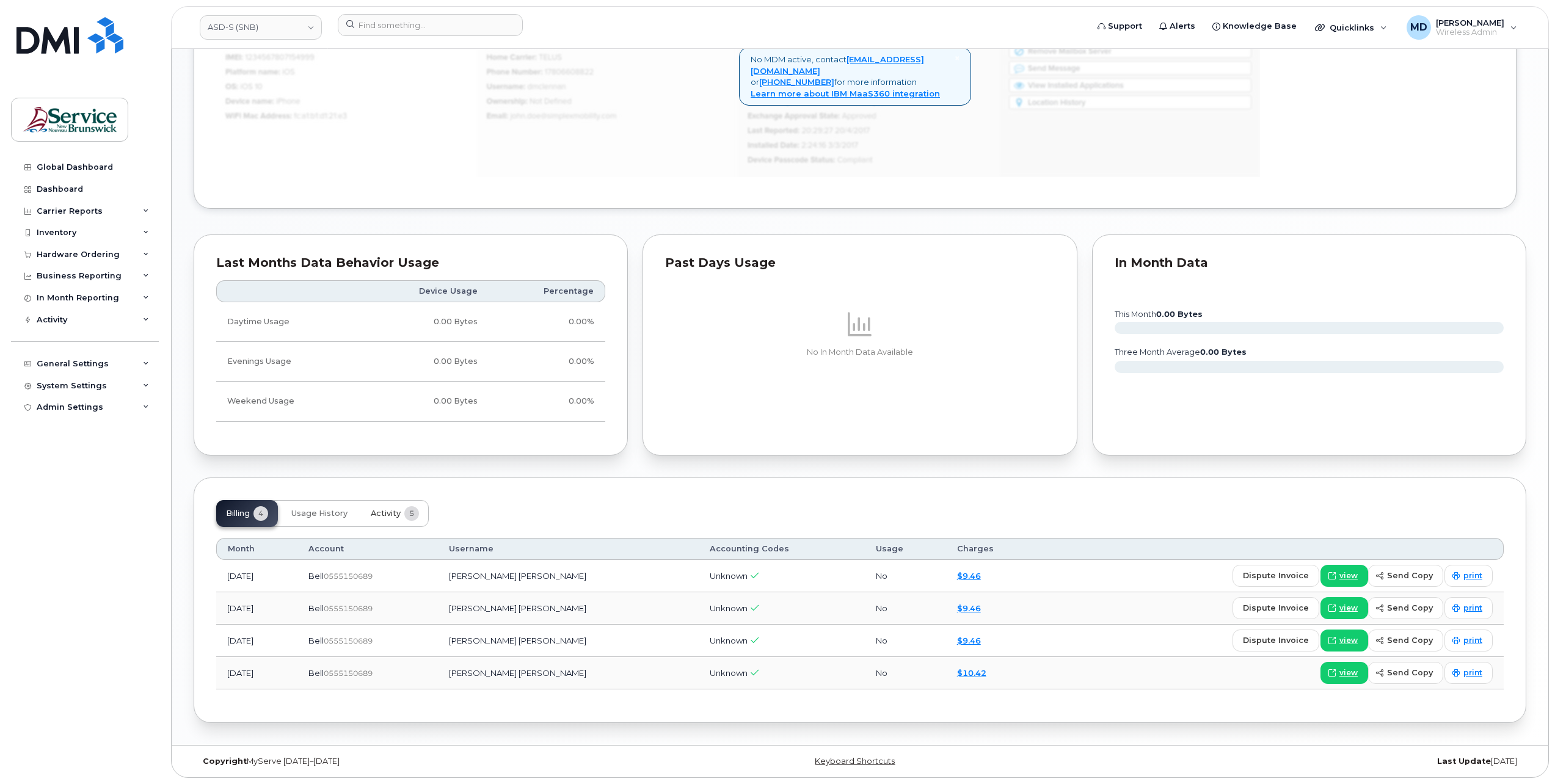
click at [391, 515] on span "Activity" at bounding box center [386, 513] width 30 height 10
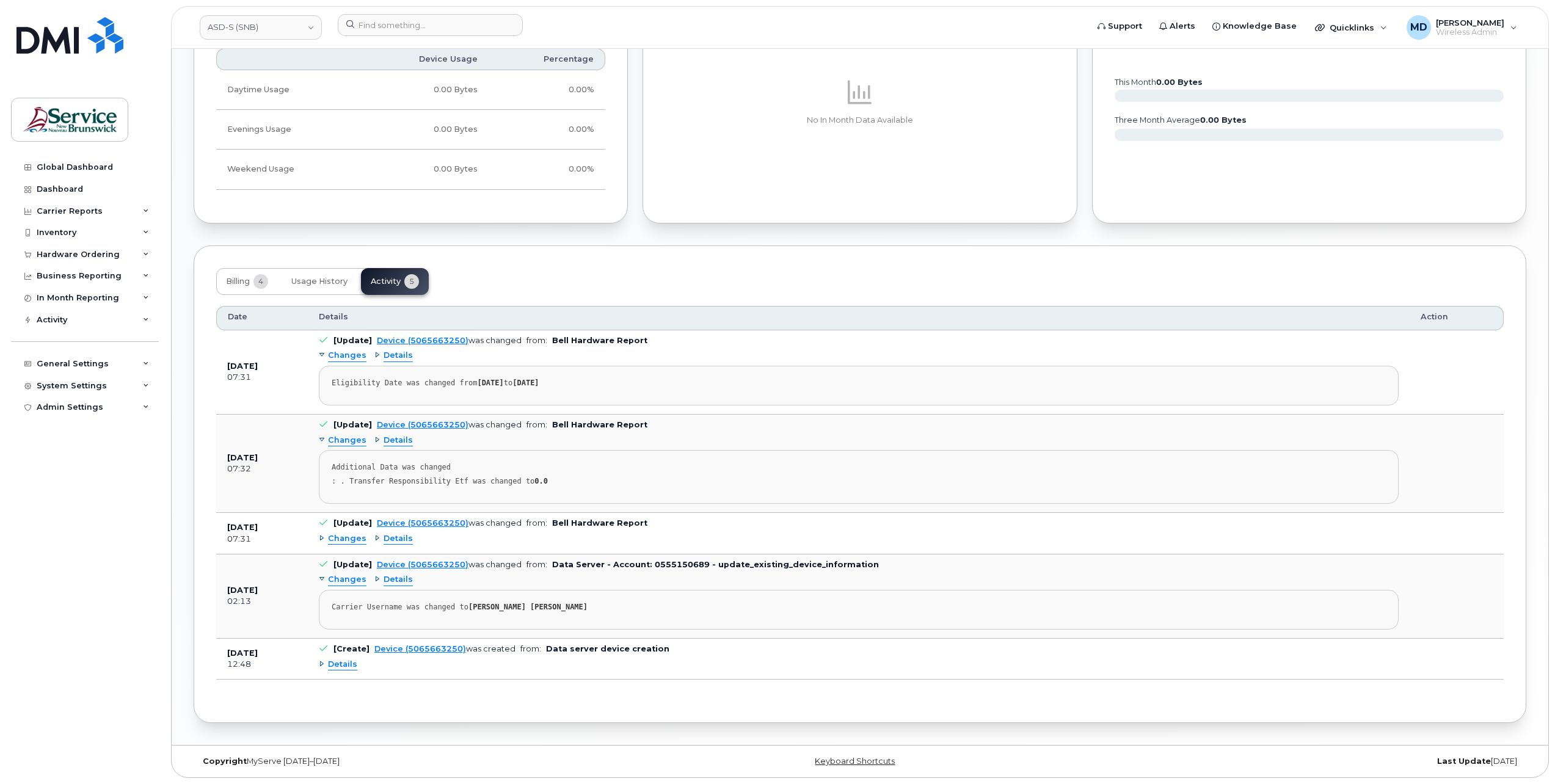
scroll to position [0, 0]
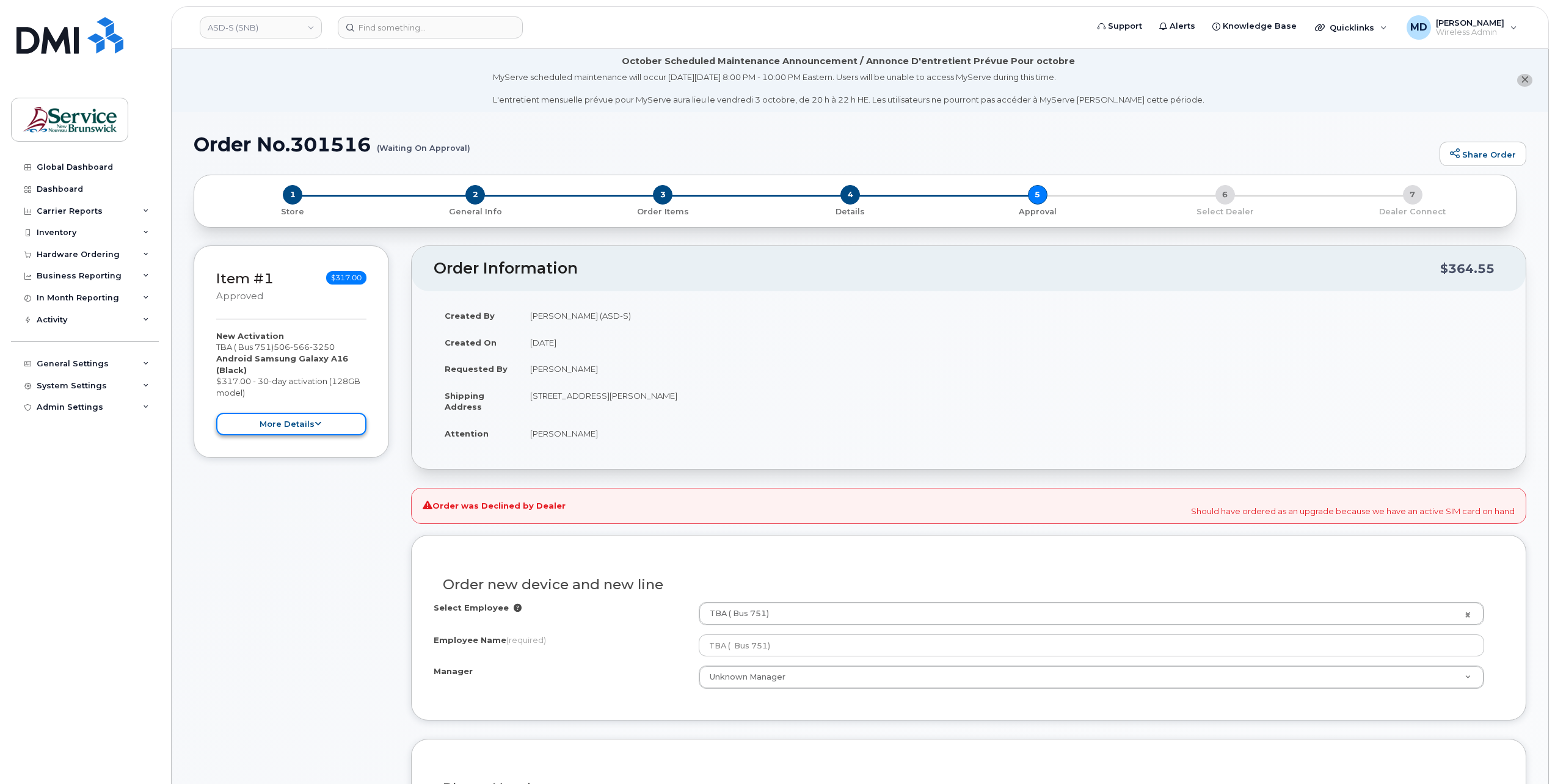
click at [311, 419] on button "more details" at bounding box center [291, 424] width 150 height 23
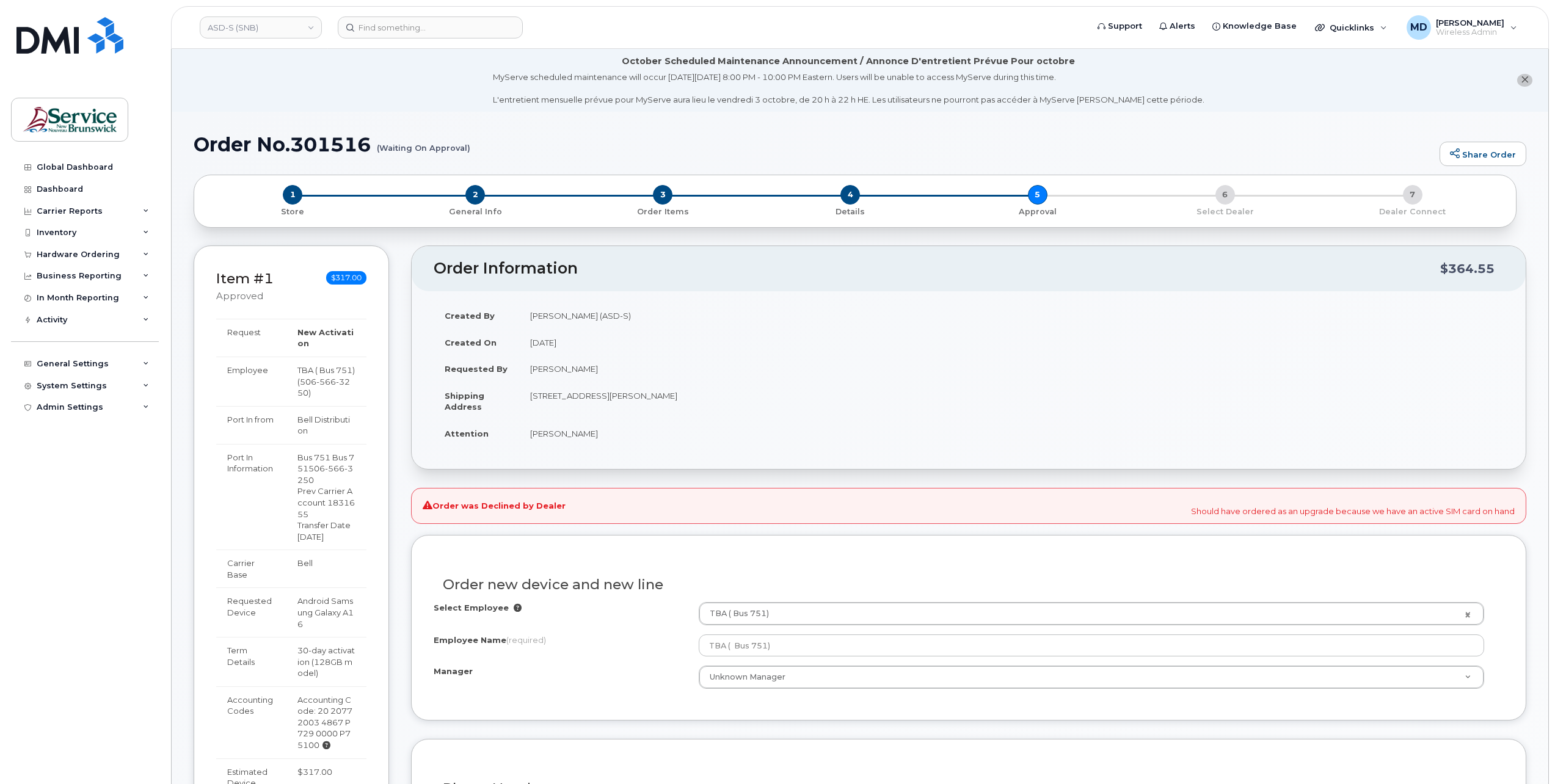
click at [495, 512] on div "Order was Declined by Dealer Should have ordered as an upgrade because we have …" at bounding box center [969, 506] width 1115 height 36
click at [1278, 513] on div "Order was Declined by Dealer Should have ordered as an upgrade because we have …" at bounding box center [969, 506] width 1115 height 36
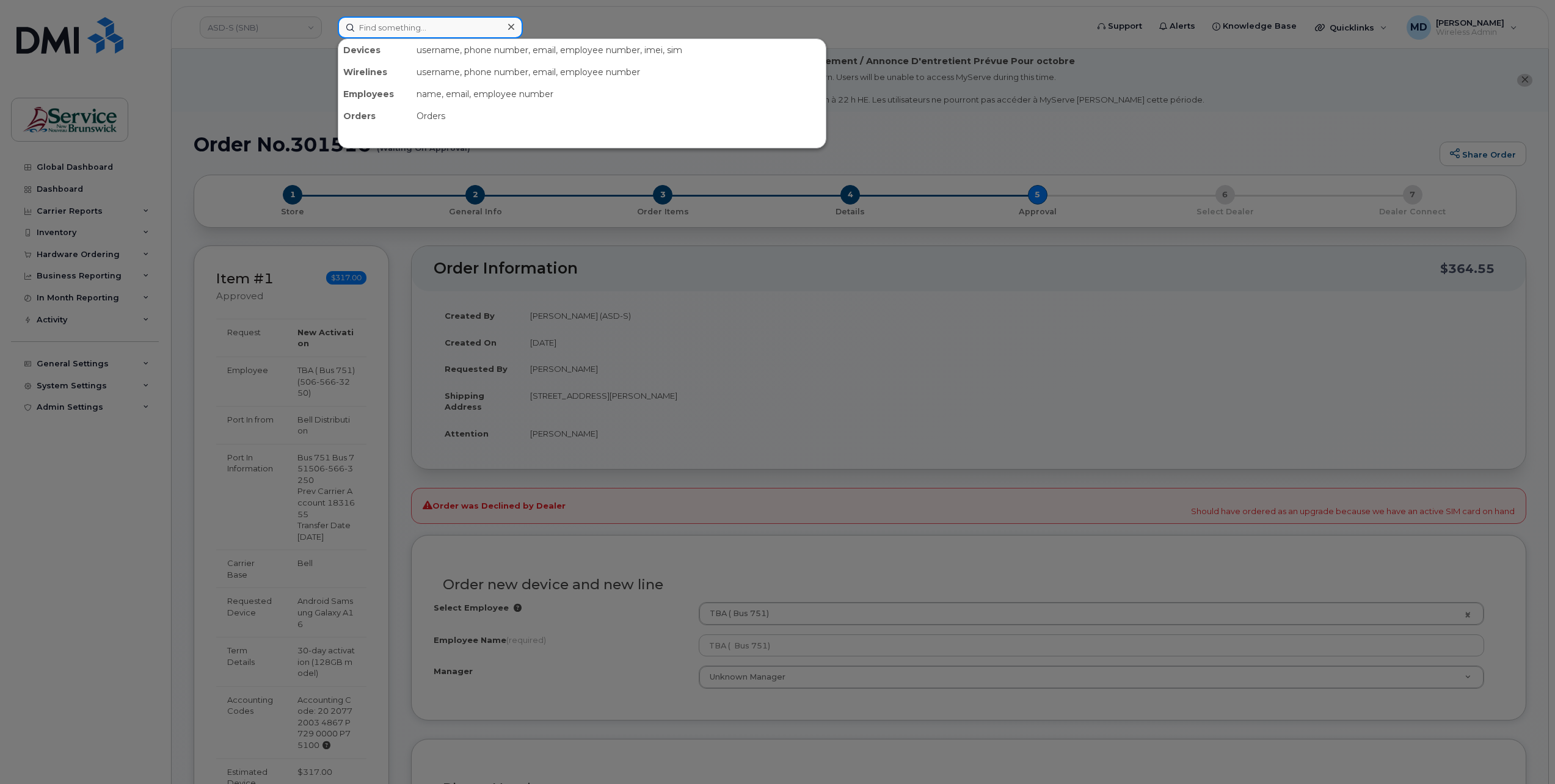
click at [413, 24] on input at bounding box center [430, 27] width 185 height 22
click at [411, 26] on input at bounding box center [430, 27] width 185 height 22
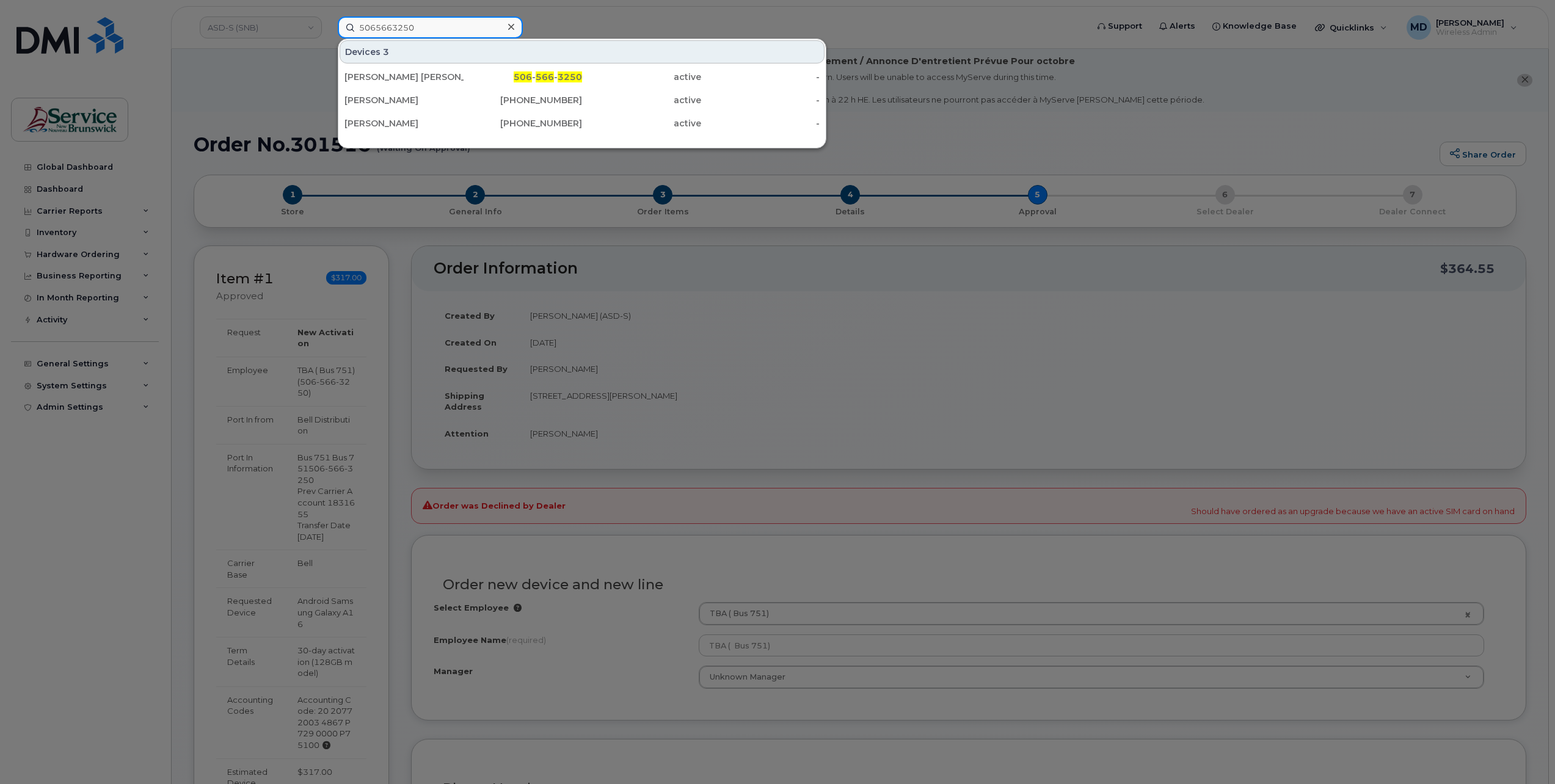
type input "5065663250"
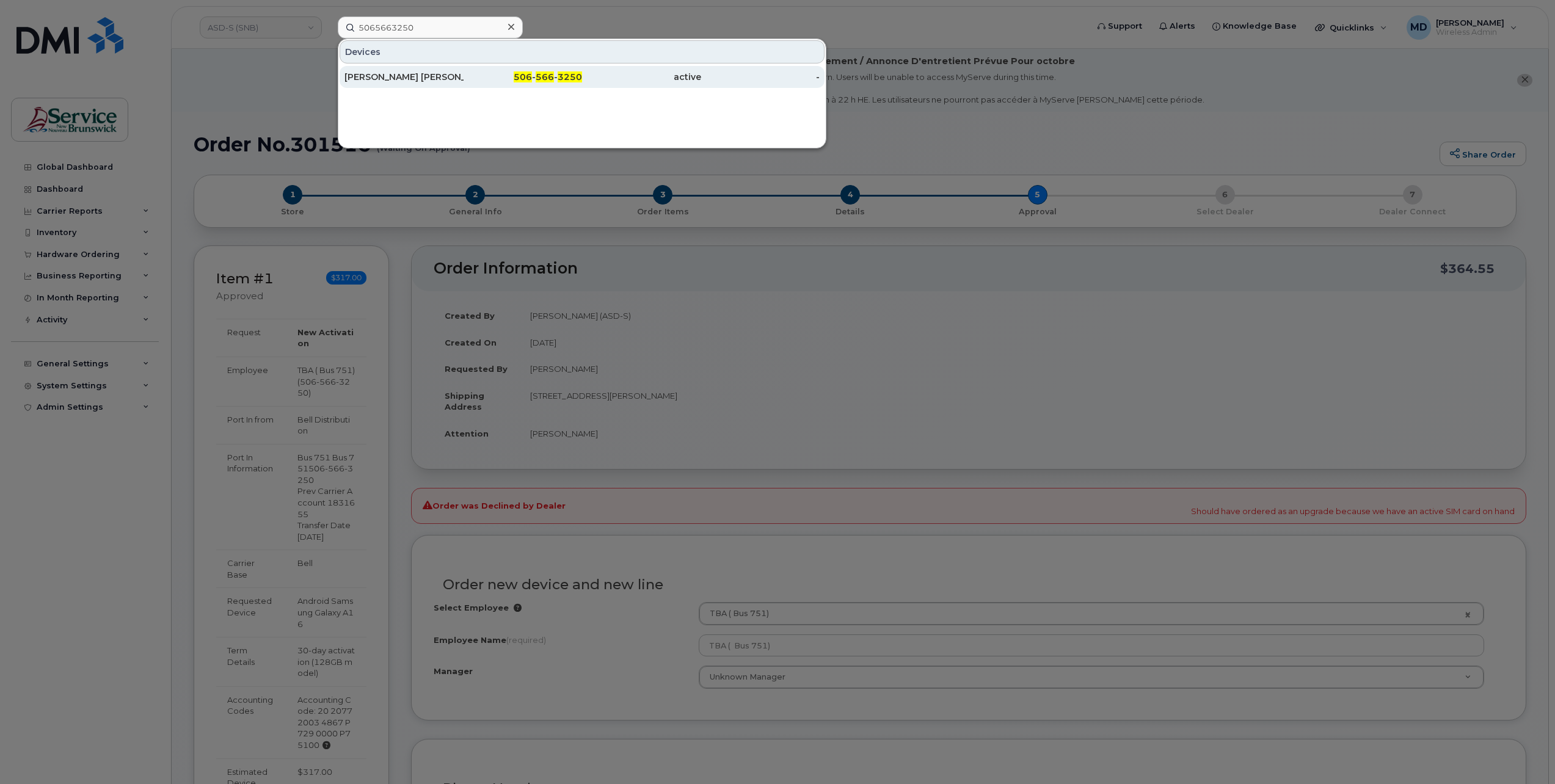
click at [410, 77] on div "[PERSON_NAME] [PERSON_NAME]" at bounding box center [404, 77] width 119 height 13
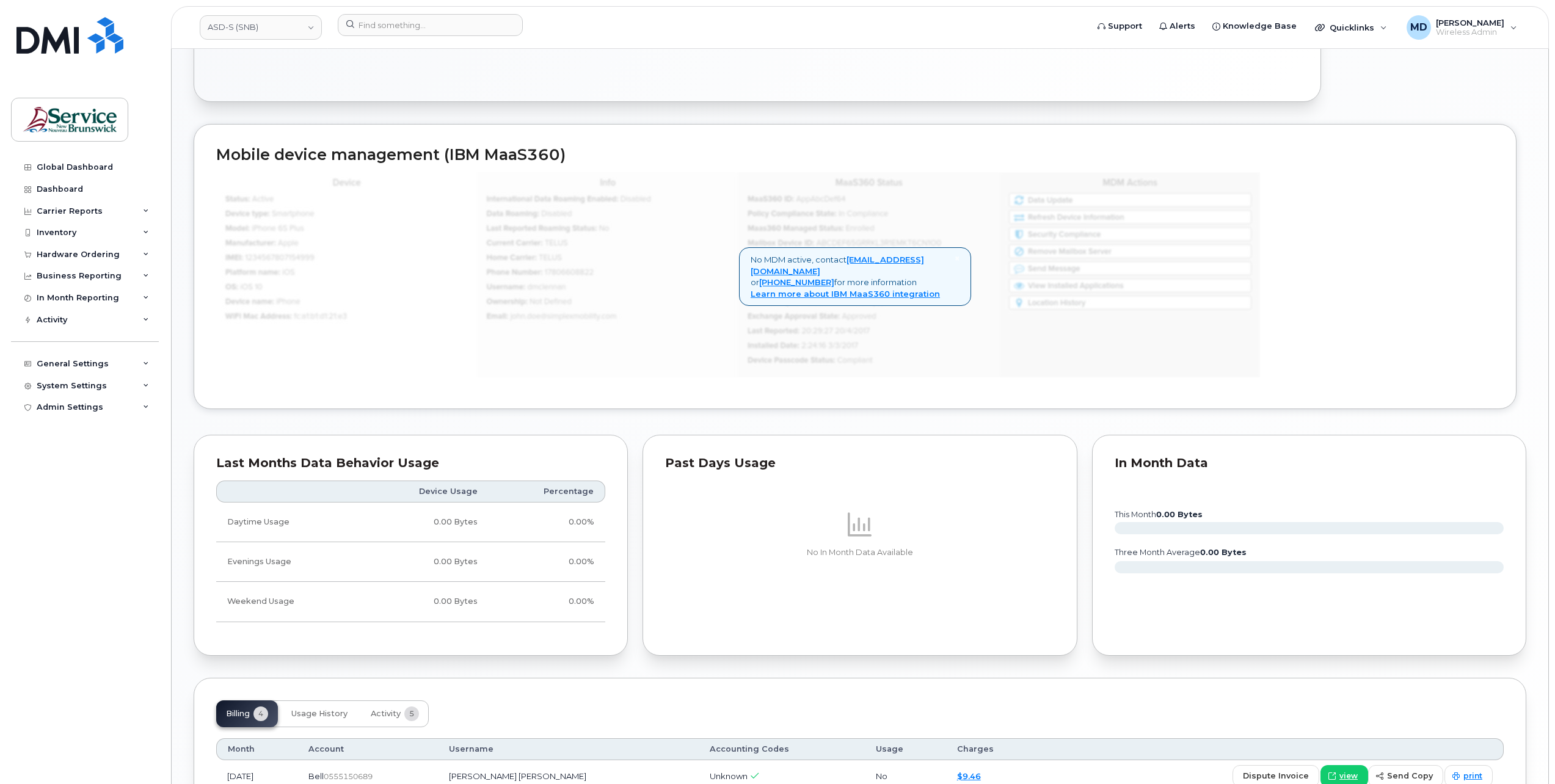
scroll to position [889, 0]
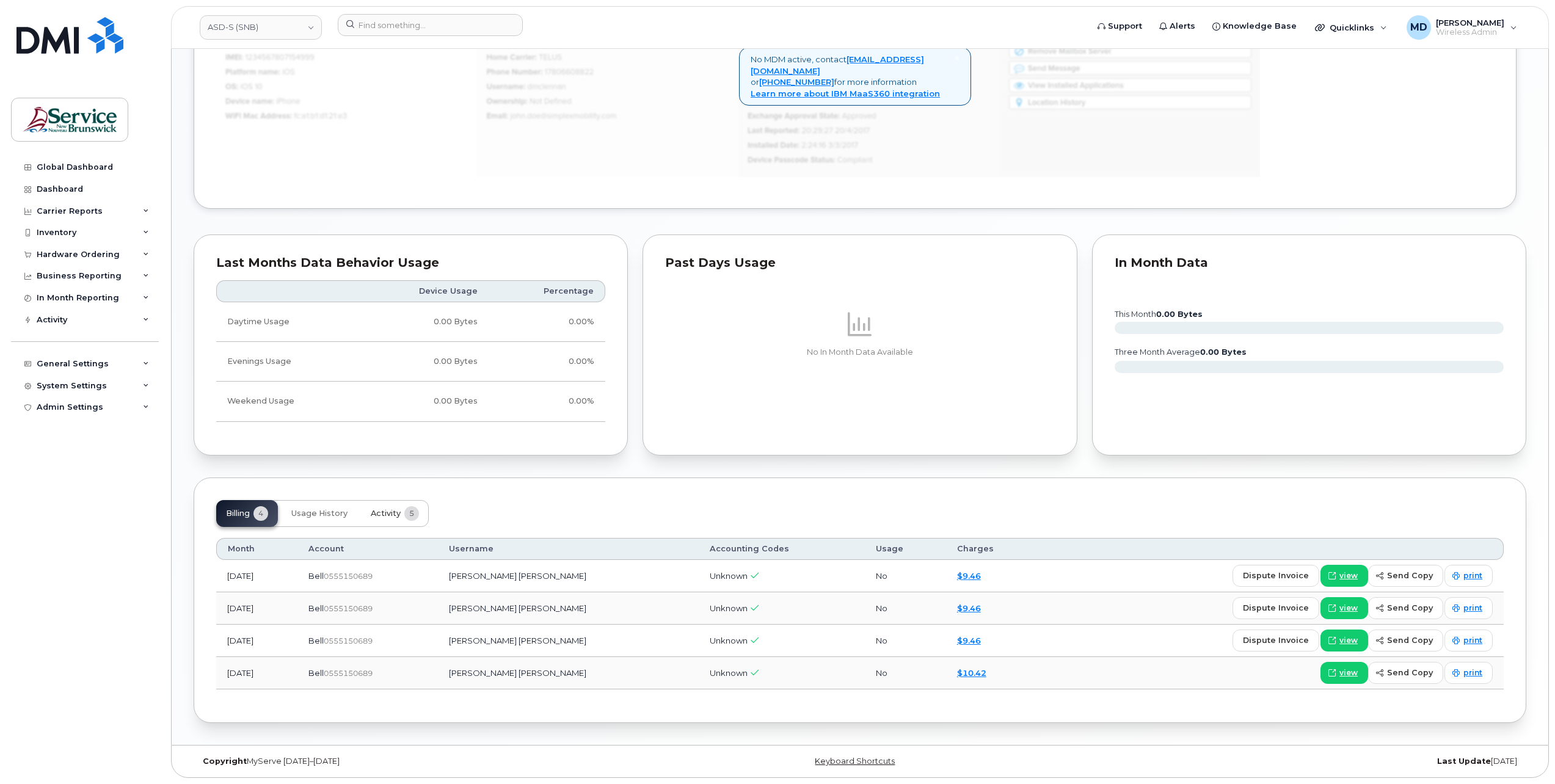
click at [389, 517] on span "Activity" at bounding box center [386, 513] width 30 height 10
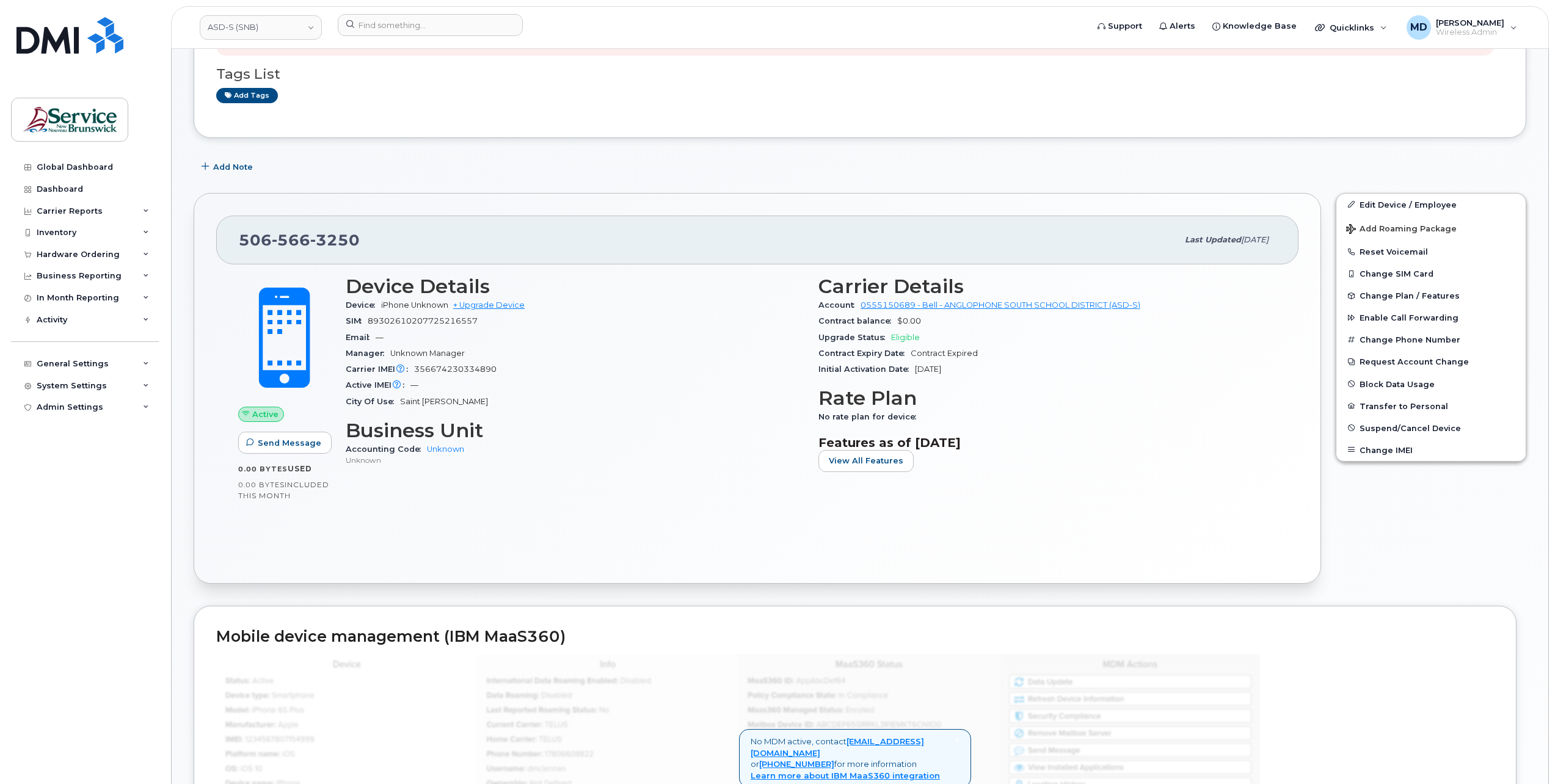
scroll to position [0, 0]
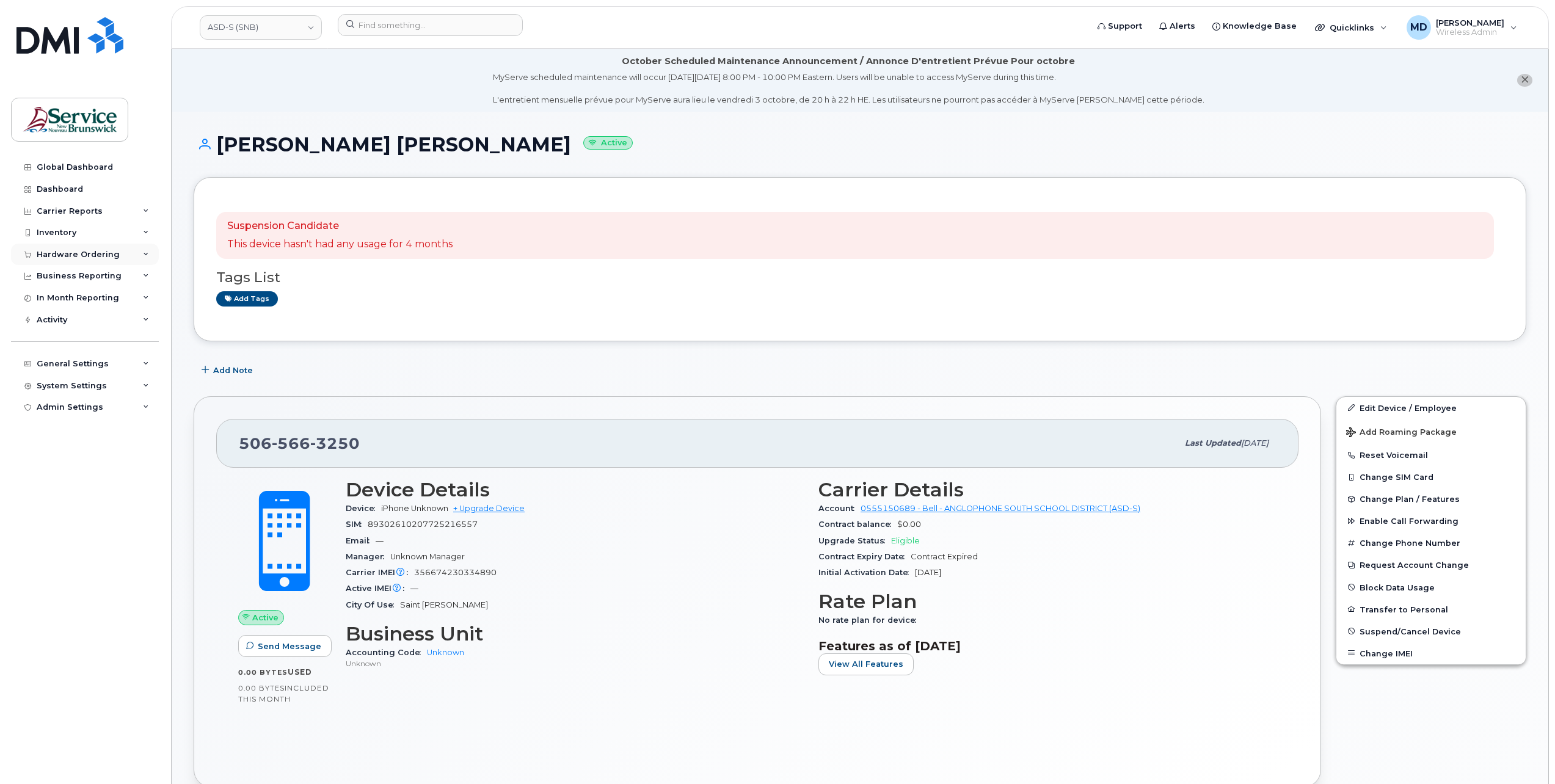
click at [99, 250] on div "Hardware Ordering" at bounding box center [78, 254] width 83 height 10
click at [66, 296] on div "Orders" at bounding box center [57, 300] width 30 height 11
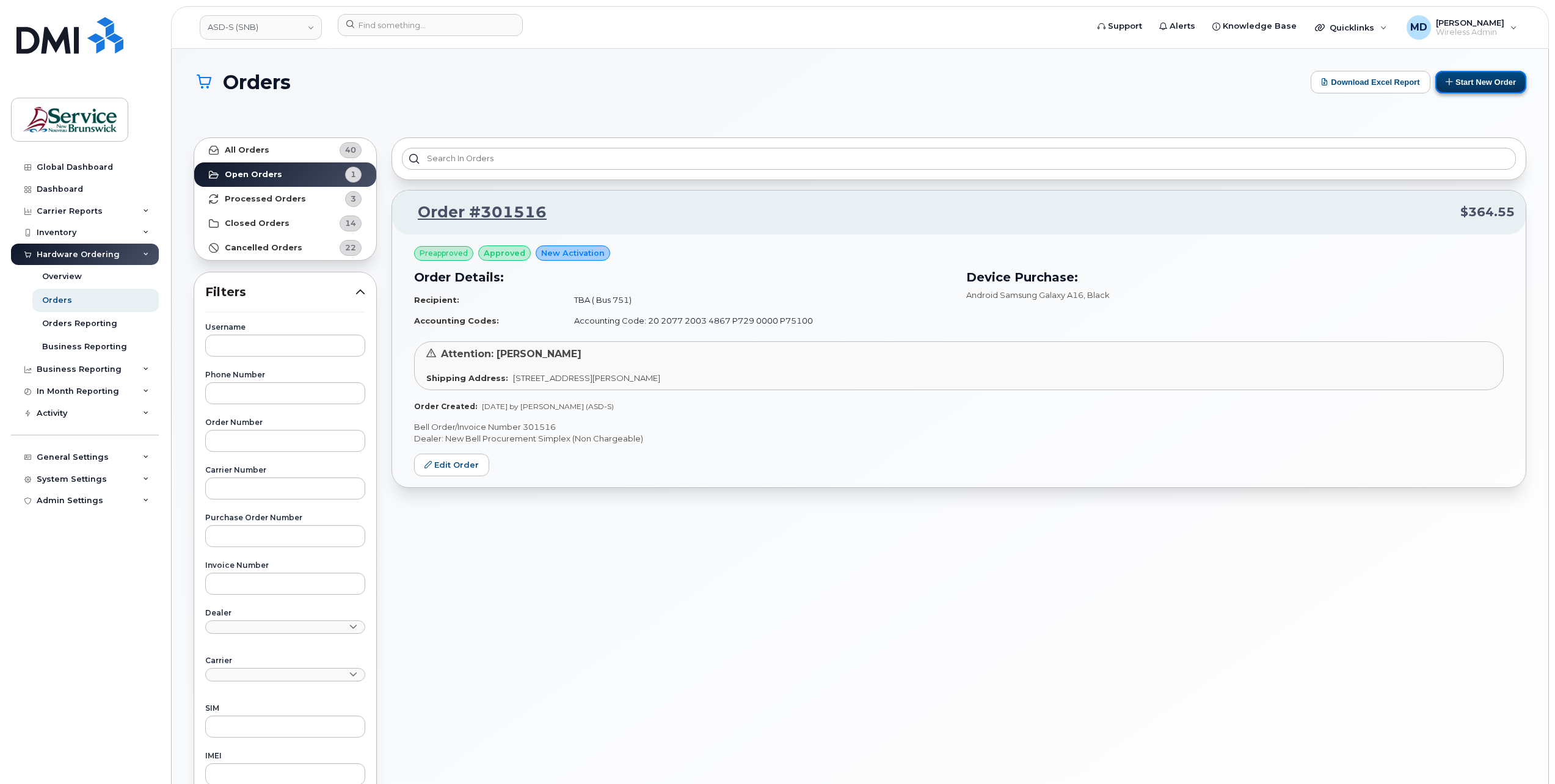
click at [1477, 80] on button "Start New Order" at bounding box center [1480, 82] width 91 height 23
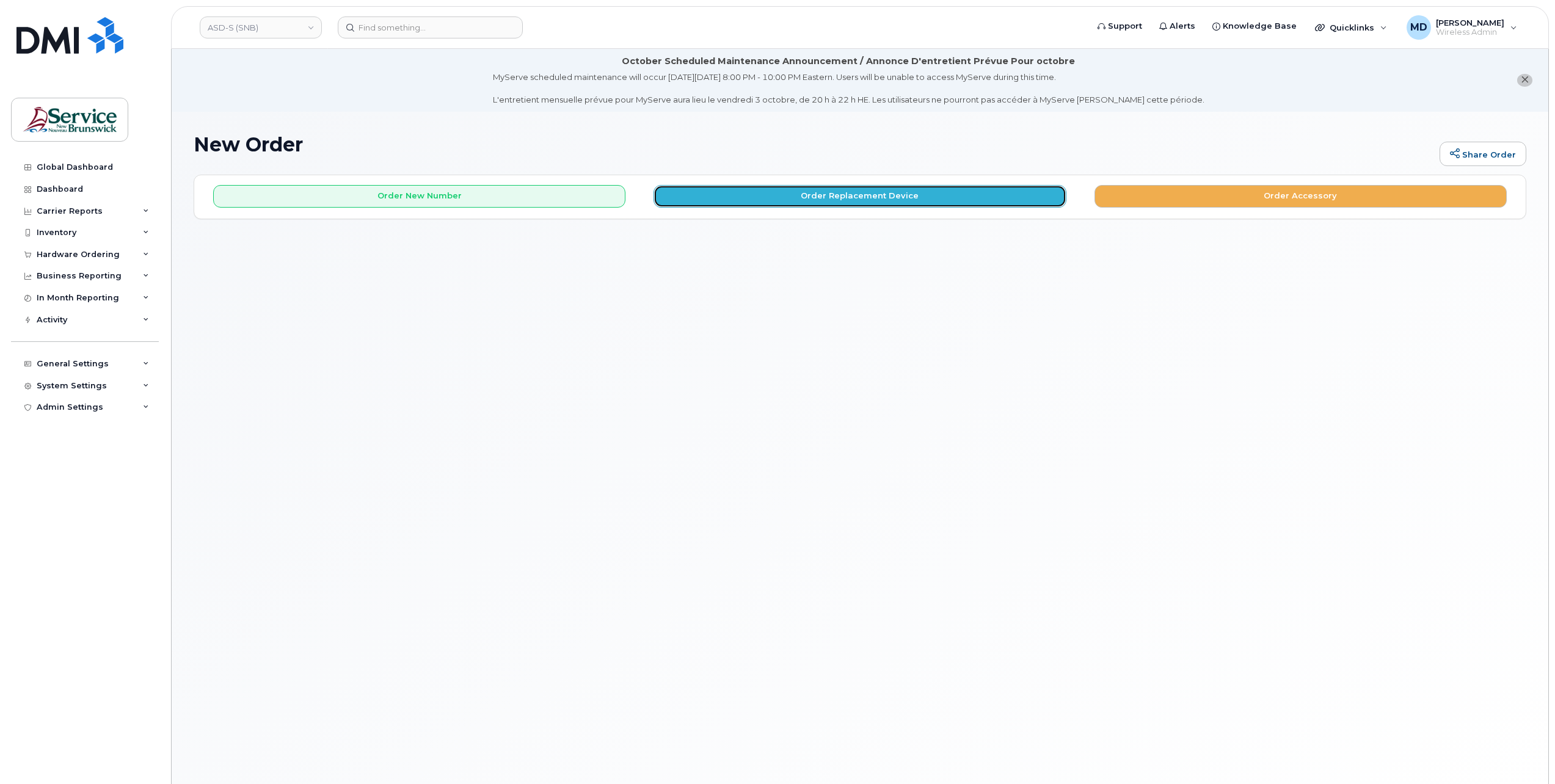
click at [797, 197] on button "Order Replacement Device" at bounding box center [859, 196] width 412 height 23
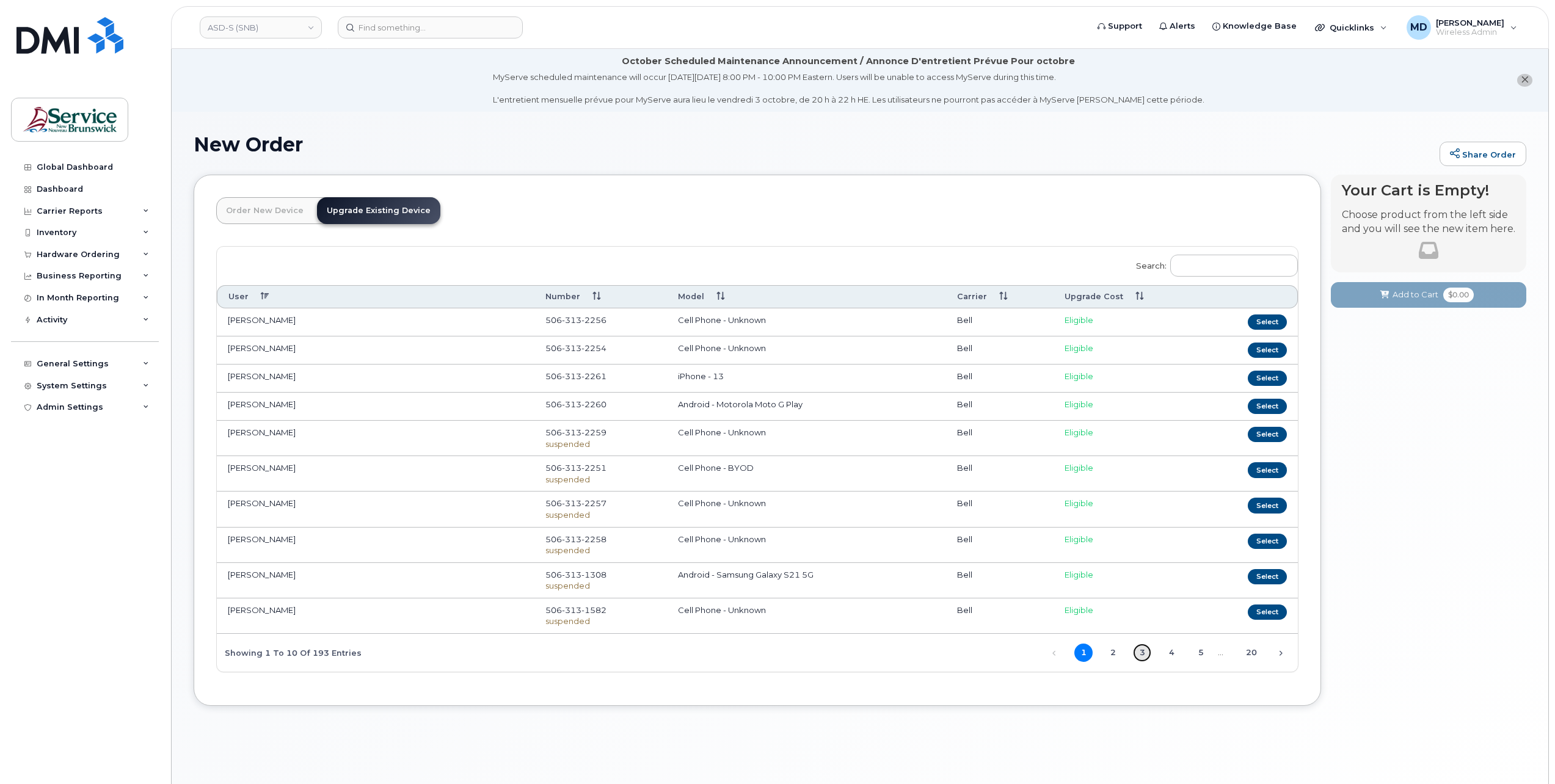
click at [1142, 652] on link "3" at bounding box center [1142, 653] width 18 height 18
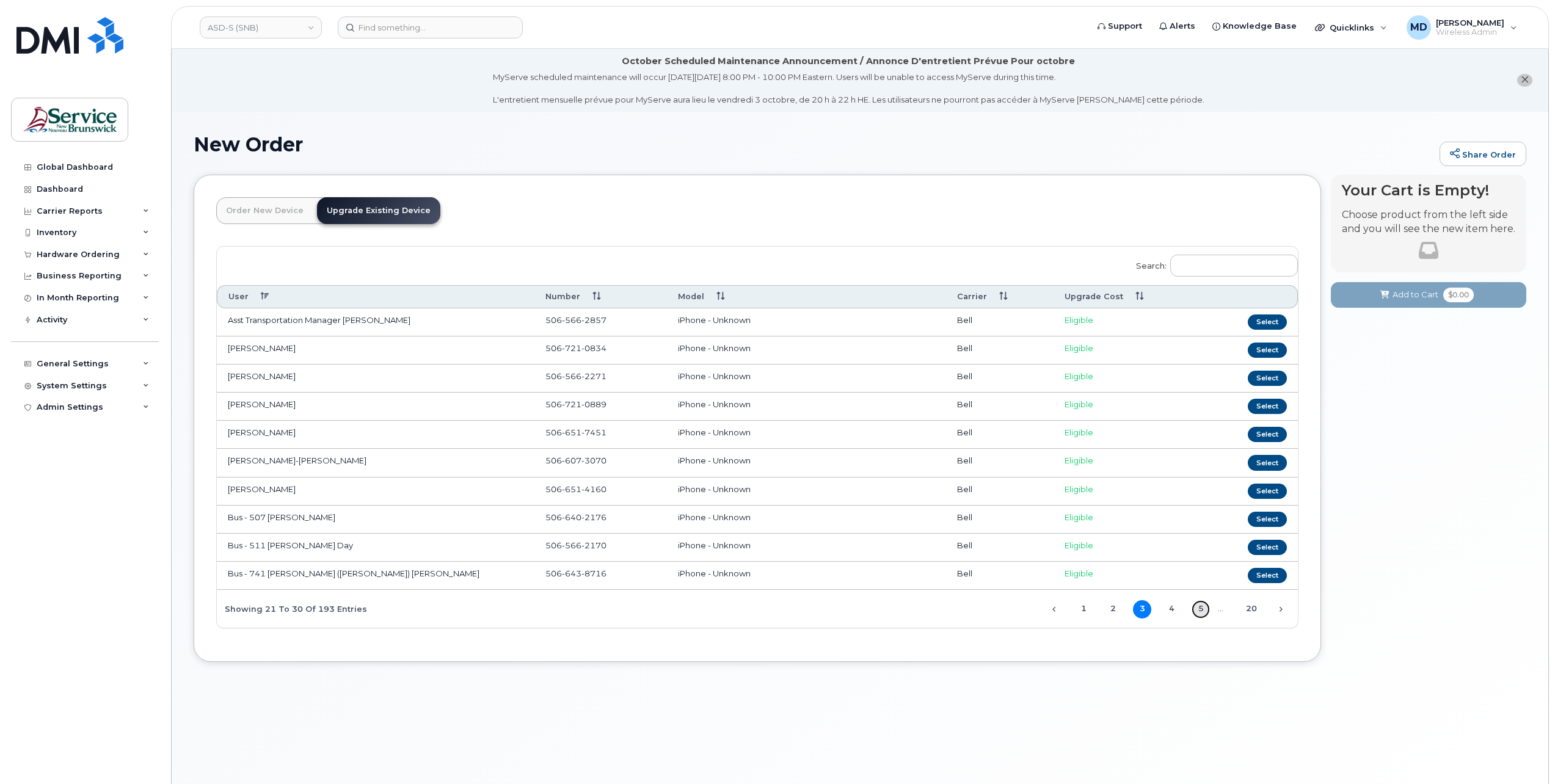
click at [1202, 602] on link "5" at bounding box center [1200, 609] width 18 height 18
click at [303, 692] on div "New Order Share Order × Share This Order If you want to allow others to create …" at bounding box center [860, 463] width 1376 height 702
click at [1219, 603] on span "…" at bounding box center [1220, 608] width 21 height 10
click at [1202, 605] on link "6" at bounding box center [1200, 609] width 18 height 18
click at [1202, 605] on link "7" at bounding box center [1200, 609] width 18 height 18
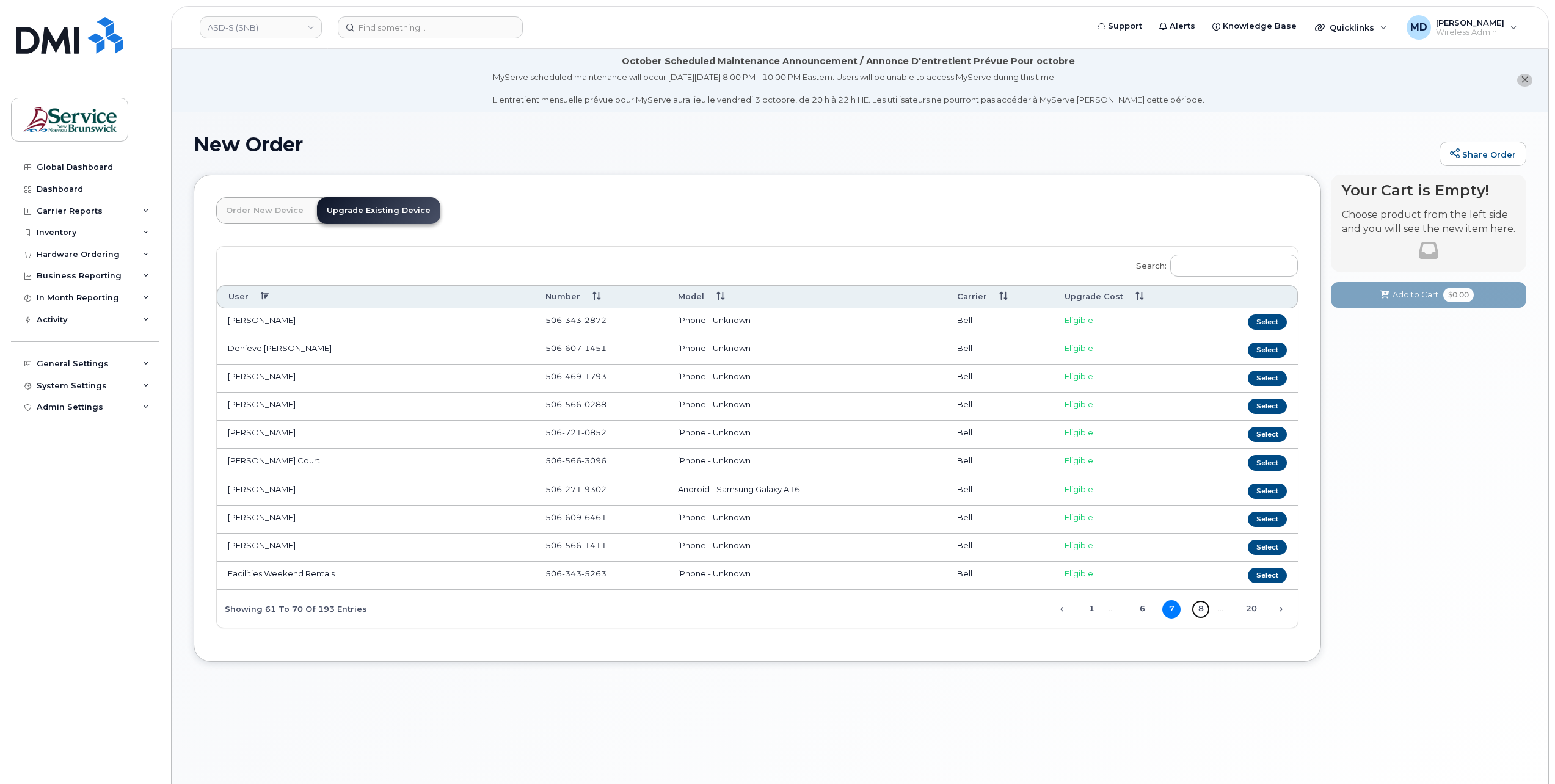
click at [1202, 605] on link "8" at bounding box center [1200, 609] width 18 height 18
click at [1205, 606] on link "9" at bounding box center [1200, 609] width 18 height 18
click at [1205, 606] on link "10" at bounding box center [1200, 609] width 18 height 18
click at [1204, 602] on link "11" at bounding box center [1200, 609] width 18 height 18
